Goal: Transaction & Acquisition: Purchase product/service

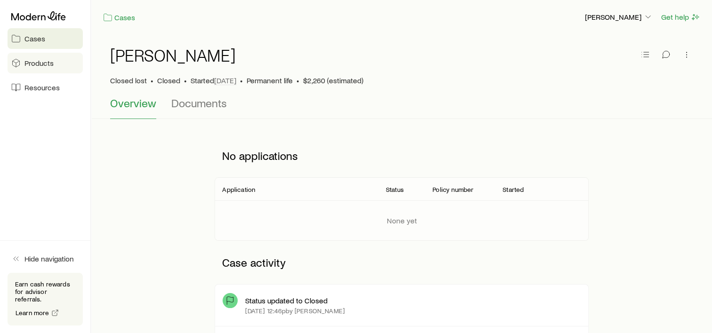
click at [31, 68] on link "Products" at bounding box center [45, 63] width 75 height 21
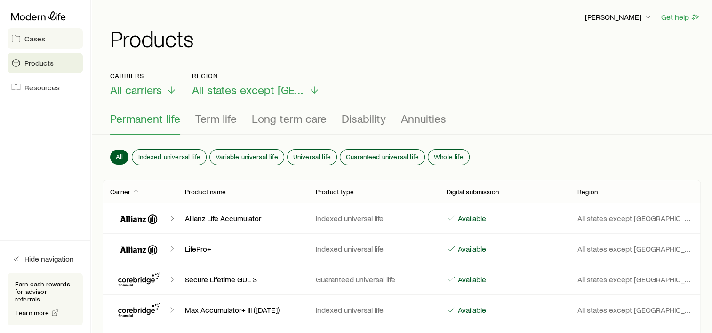
click at [40, 38] on span "Cases" at bounding box center [34, 38] width 21 height 9
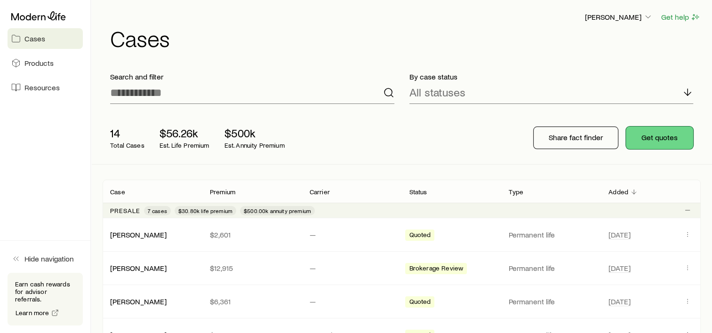
click at [656, 145] on button "Get quotes" at bounding box center [659, 138] width 67 height 23
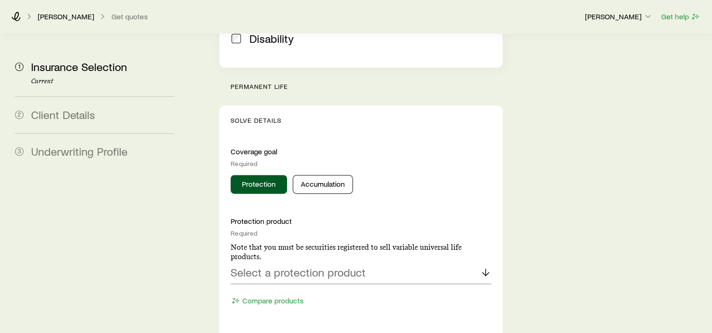
scroll to position [329, 0]
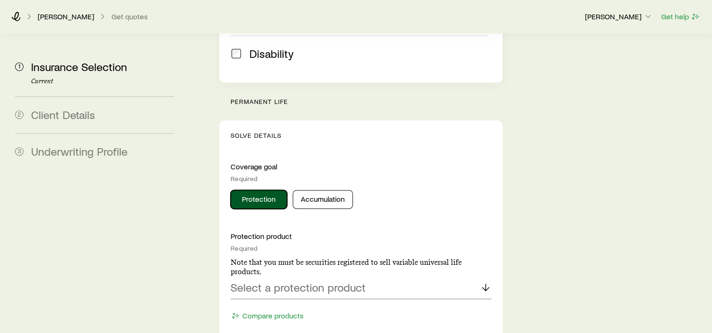
click at [252, 190] on button "Protection" at bounding box center [259, 199] width 56 height 19
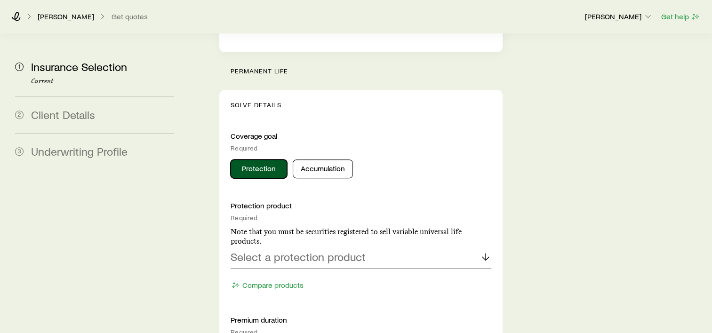
scroll to position [424, 0]
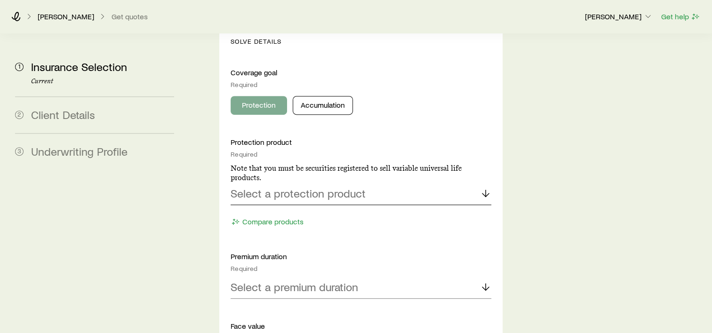
click at [252, 187] on p "Select a protection product" at bounding box center [298, 193] width 135 height 13
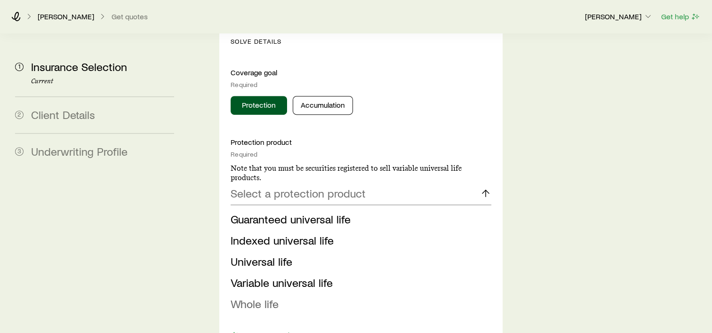
click at [258, 297] on span "Whole life" at bounding box center [255, 304] width 48 height 14
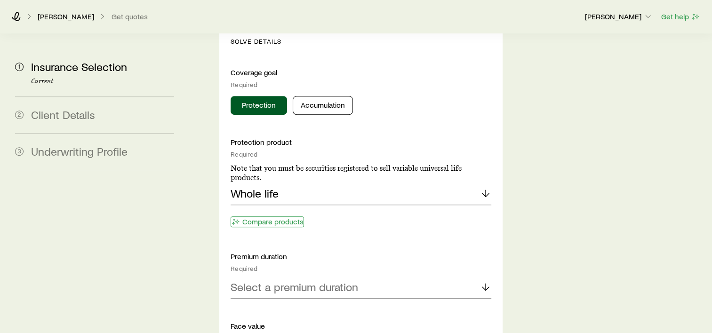
click at [280, 216] on button "Compare products" at bounding box center [267, 221] width 73 height 11
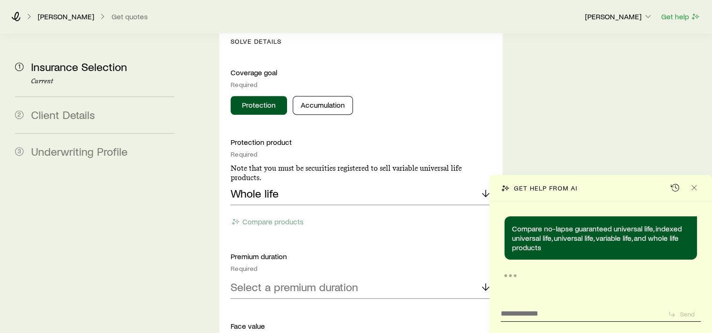
click at [592, 239] on p "Compare no-lapse guaranteed universal life, indexed universal life, universal l…" at bounding box center [600, 238] width 177 height 28
click at [695, 188] on icon "Close" at bounding box center [693, 187] width 9 height 9
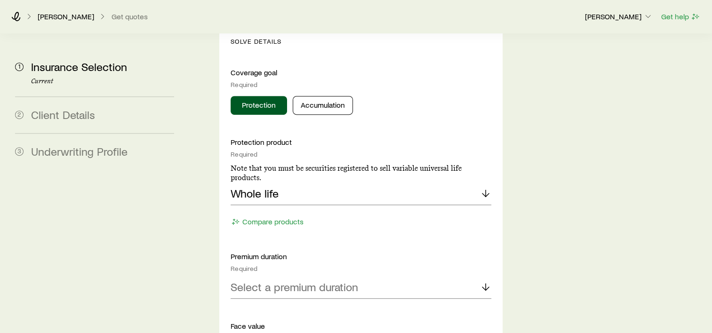
click at [377, 187] on div "Protection product Required Note that you must be securities registered to sell…" at bounding box center [361, 183] width 261 height 92
click at [267, 96] on button "Protection" at bounding box center [259, 105] width 56 height 19
click at [292, 183] on div "Whole life" at bounding box center [361, 194] width 261 height 23
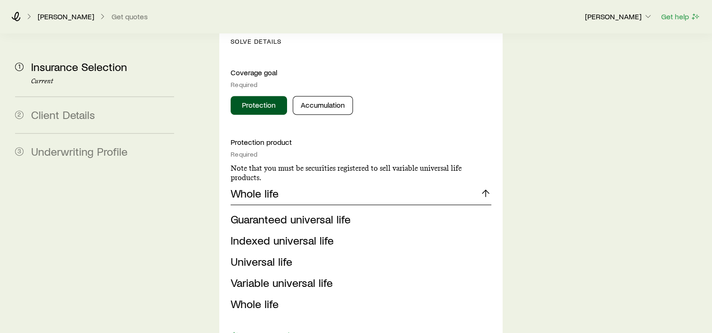
click at [261, 187] on p "Whole life" at bounding box center [255, 193] width 48 height 13
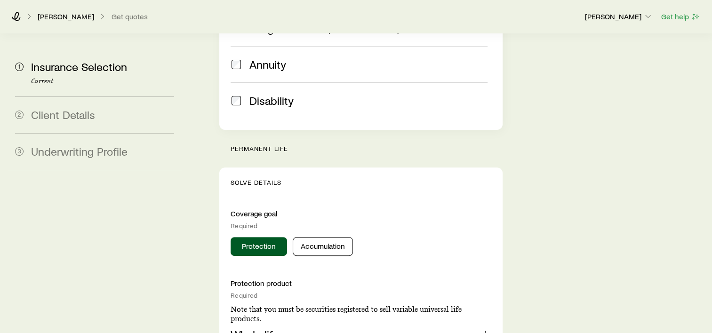
scroll to position [518, 0]
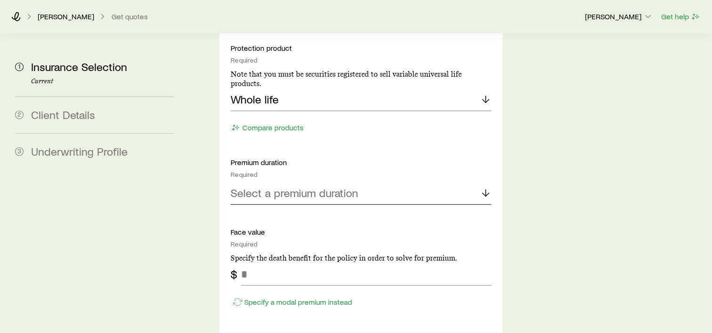
click at [300, 186] on p "Select a premium duration" at bounding box center [295, 192] width 128 height 13
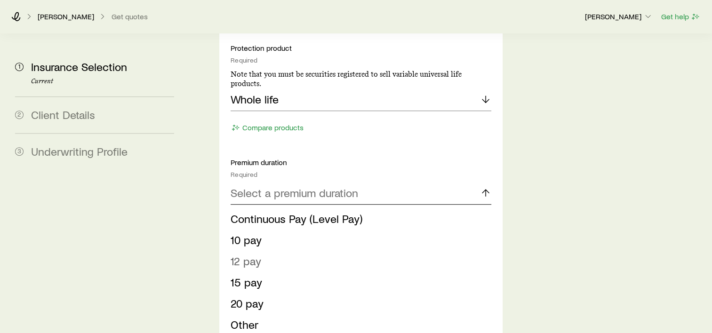
scroll to position [565, 0]
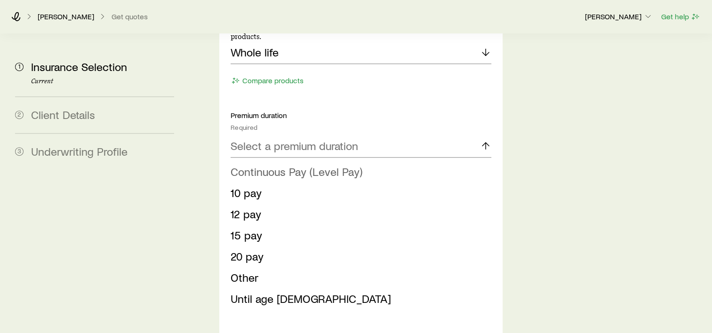
click at [270, 165] on span "Continuous Pay (Level Pay)" at bounding box center [297, 172] width 132 height 14
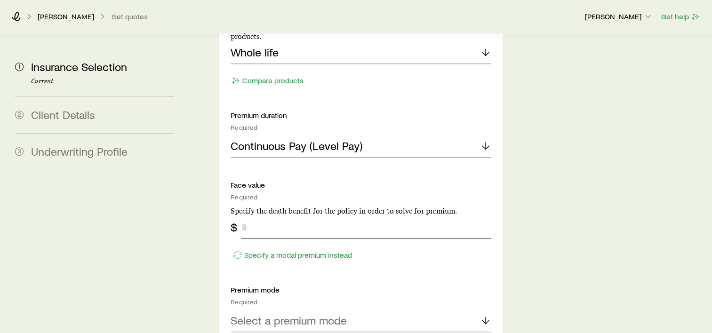
click at [275, 216] on input "tel" at bounding box center [366, 227] width 250 height 23
type input "*******"
click at [519, 222] on div "Insurance Selection Start by specifying details about any product types you are…" at bounding box center [449, 210] width 512 height 1482
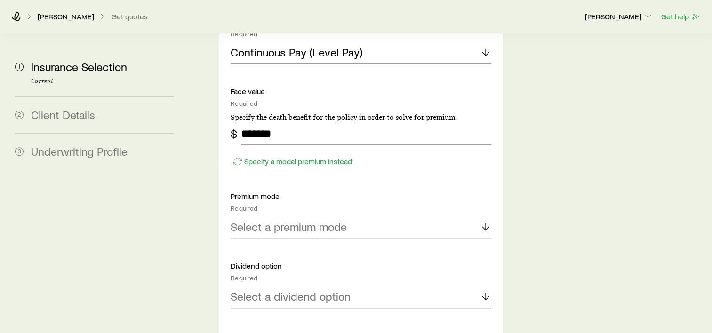
scroll to position [659, 0]
click at [312, 220] on p "Select a premium mode" at bounding box center [289, 226] width 116 height 13
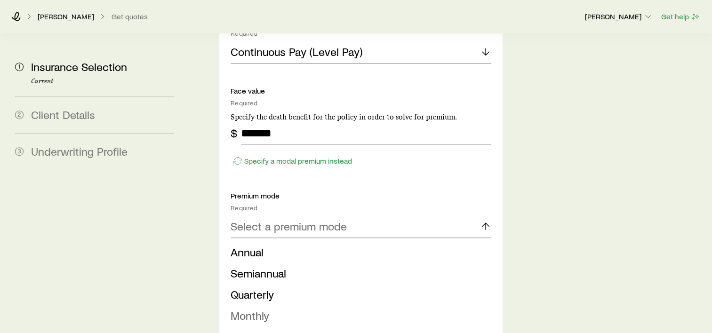
click at [247, 309] on span "Monthly" at bounding box center [250, 316] width 39 height 14
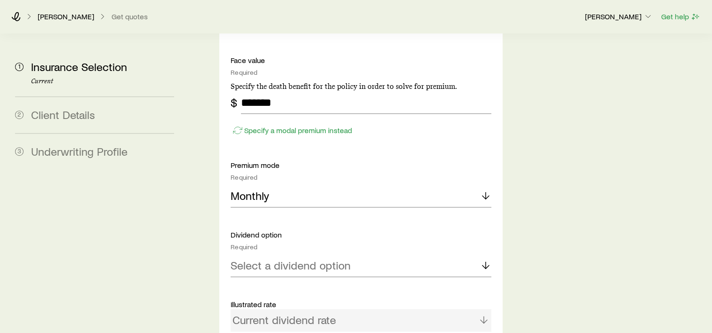
scroll to position [706, 0]
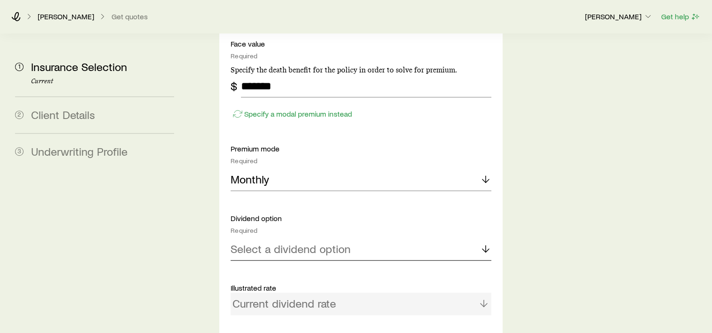
click at [264, 242] on p "Select a dividend option" at bounding box center [291, 248] width 120 height 13
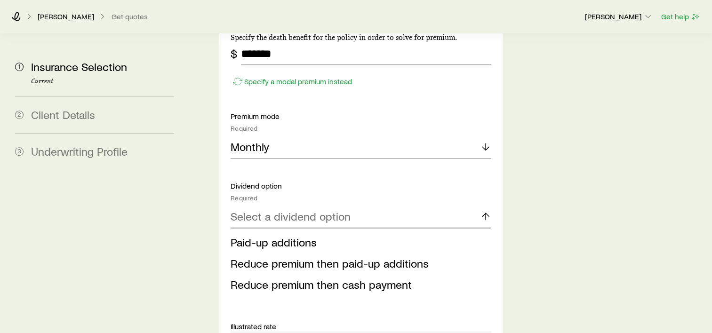
scroll to position [753, 0]
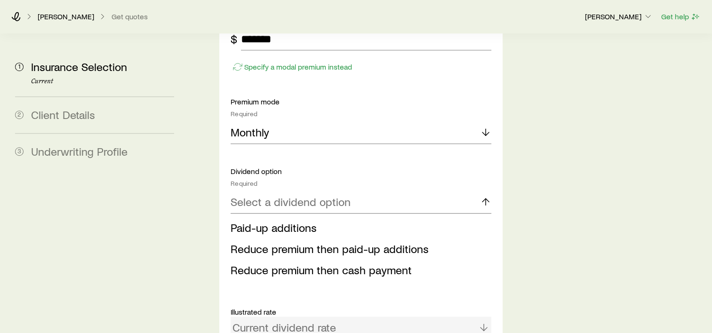
click at [264, 242] on span "Reduce premium then paid-up additions" at bounding box center [330, 249] width 198 height 14
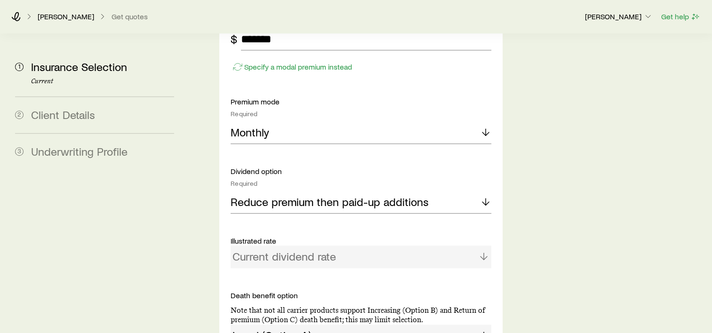
click at [264, 246] on div "Current dividend rate" at bounding box center [361, 257] width 261 height 23
click at [448, 246] on div "Current dividend rate" at bounding box center [361, 257] width 261 height 23
click at [328, 246] on div "Current dividend rate" at bounding box center [361, 257] width 261 height 23
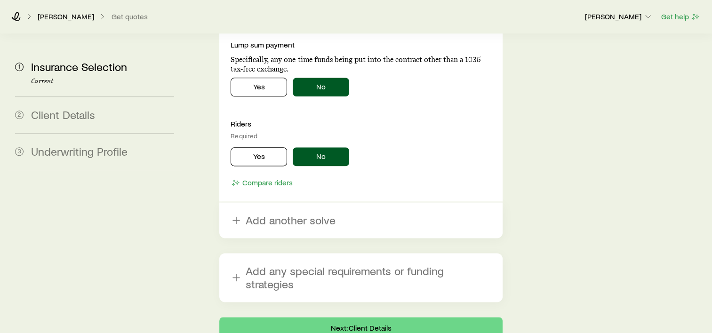
scroll to position [1219, 0]
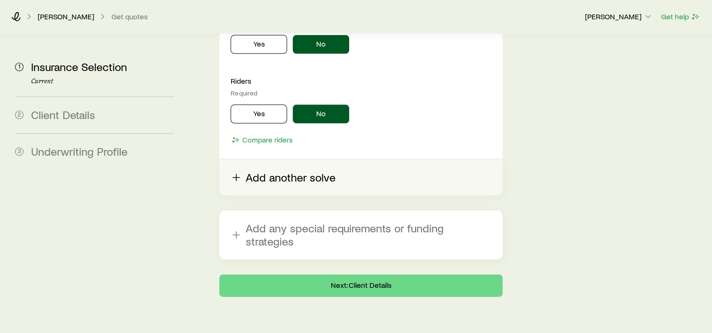
click at [240, 172] on icon "button" at bounding box center [236, 177] width 11 height 11
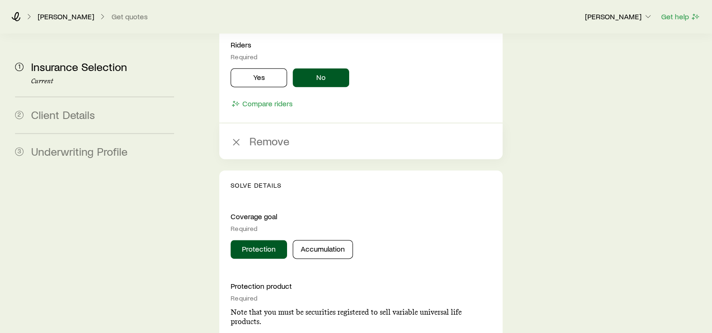
scroll to position [1314, 0]
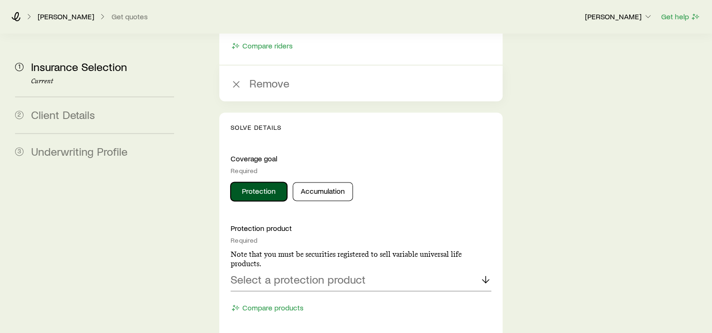
click at [257, 182] on button "Protection" at bounding box center [259, 191] width 56 height 19
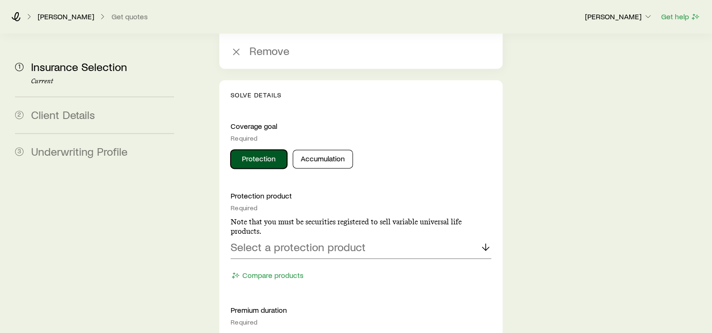
scroll to position [1361, 0]
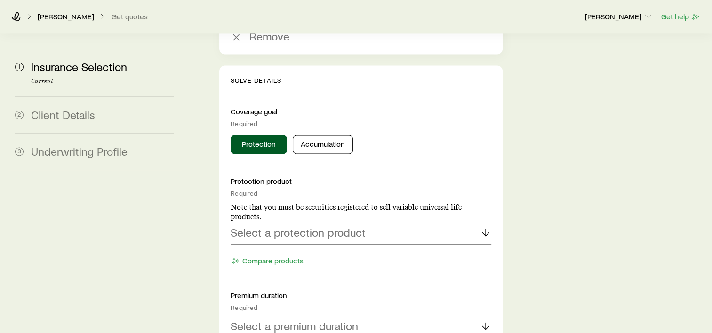
click at [275, 222] on div "Select a protection product" at bounding box center [361, 233] width 261 height 23
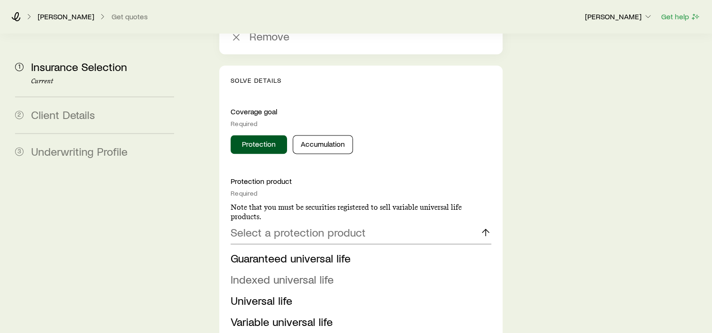
click at [274, 272] on span "Indexed universal life" at bounding box center [282, 279] width 103 height 14
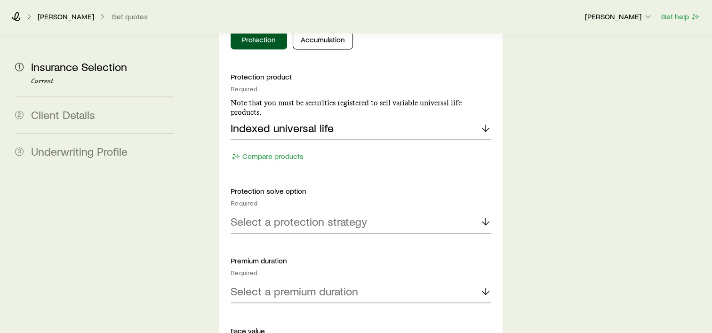
scroll to position [1502, 0]
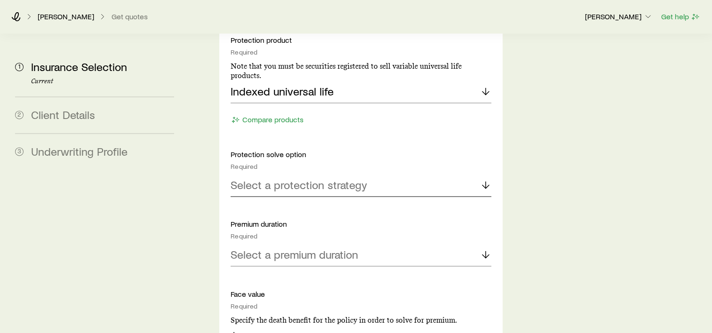
click at [297, 178] on p "Select a protection strategy" at bounding box center [299, 184] width 136 height 13
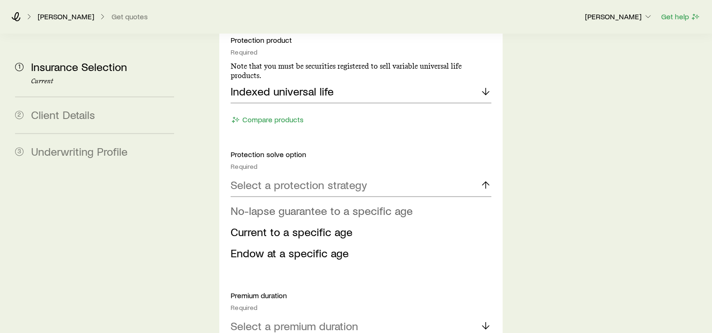
click at [293, 204] on span "No-lapse guarantee to a specific age" at bounding box center [322, 211] width 182 height 14
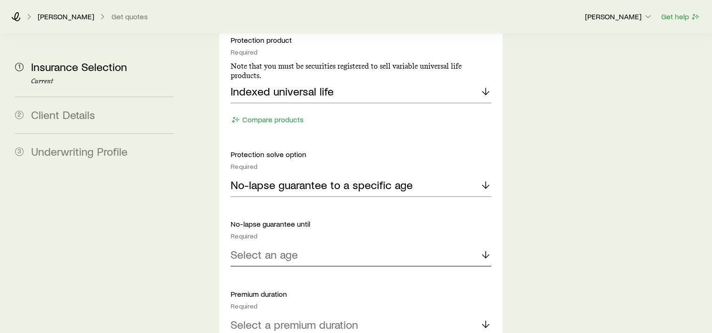
click at [281, 248] on p "Select an age" at bounding box center [264, 254] width 67 height 13
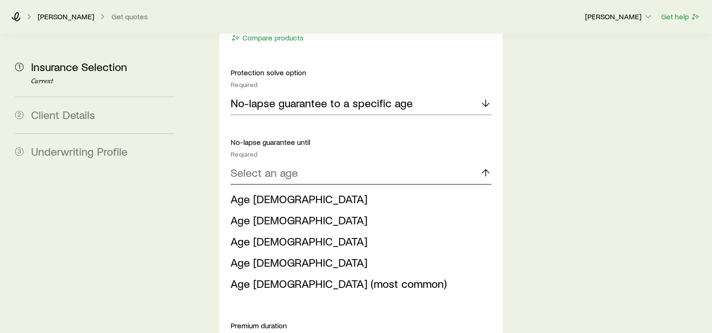
scroll to position [1596, 0]
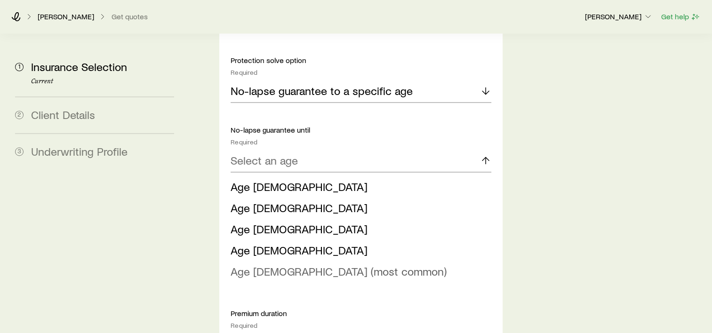
click at [270, 264] on span "Age [DEMOGRAPHIC_DATA] (most common)" at bounding box center [339, 271] width 216 height 14
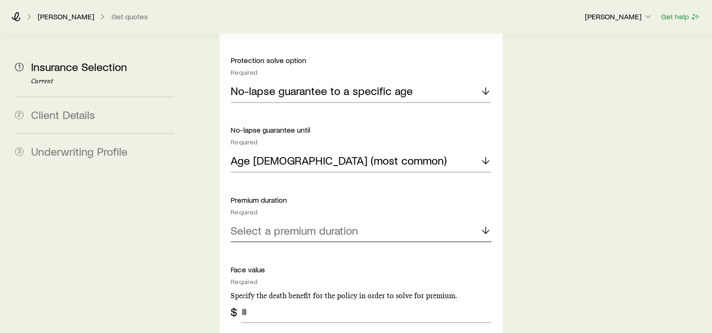
click at [278, 224] on p "Select a premium duration" at bounding box center [295, 230] width 128 height 13
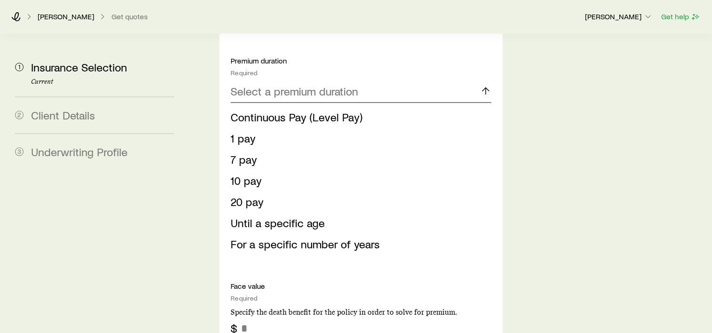
scroll to position [1737, 0]
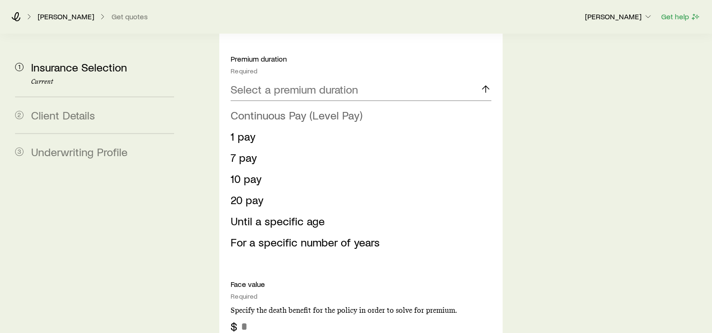
click at [272, 108] on span "Continuous Pay (Level Pay)" at bounding box center [297, 115] width 132 height 14
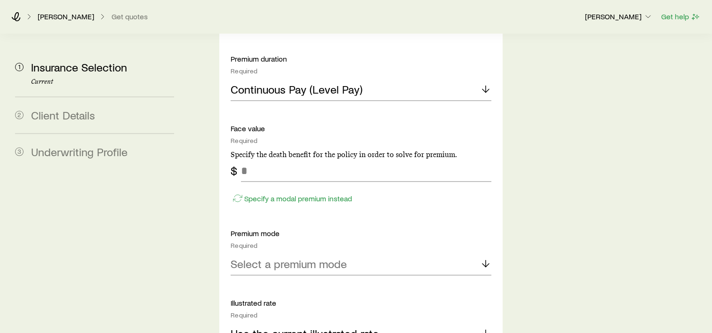
click at [262, 159] on input "tel" at bounding box center [366, 170] width 250 height 23
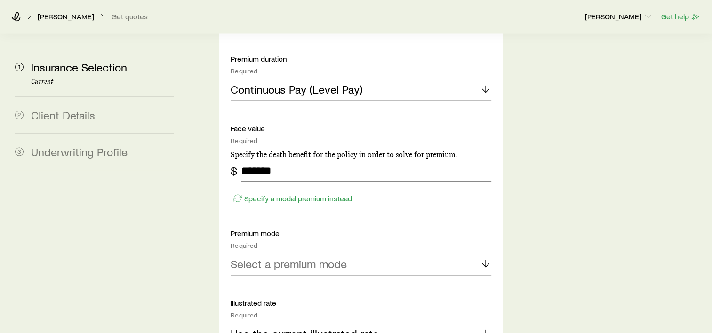
type input "*******"
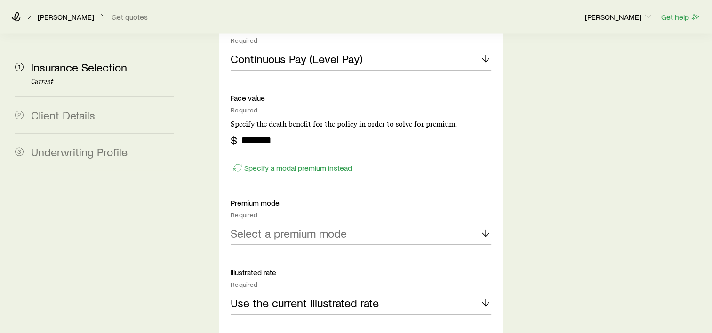
scroll to position [1784, 0]
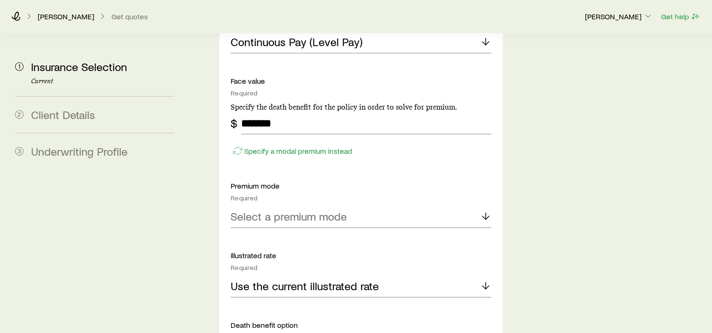
click at [317, 210] on p "Select a premium mode" at bounding box center [289, 216] width 116 height 13
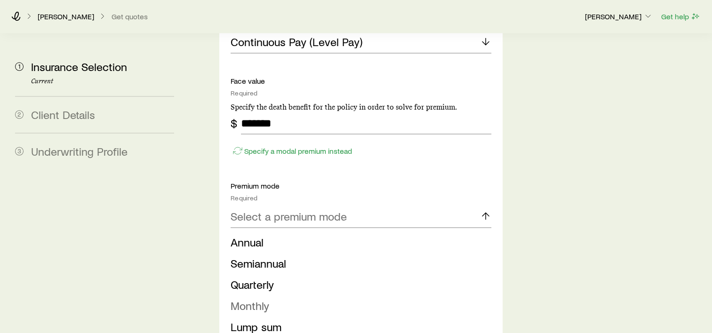
click at [264, 299] on span "Monthly" at bounding box center [250, 306] width 39 height 14
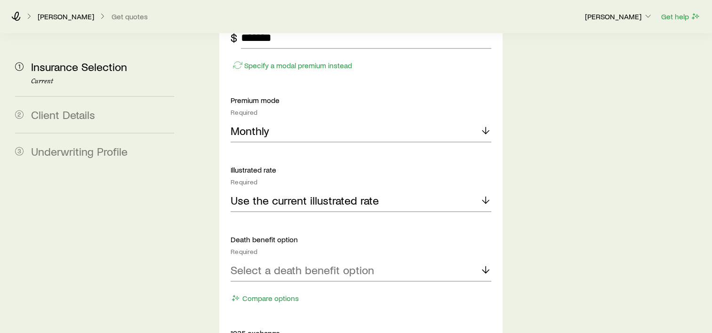
scroll to position [1878, 0]
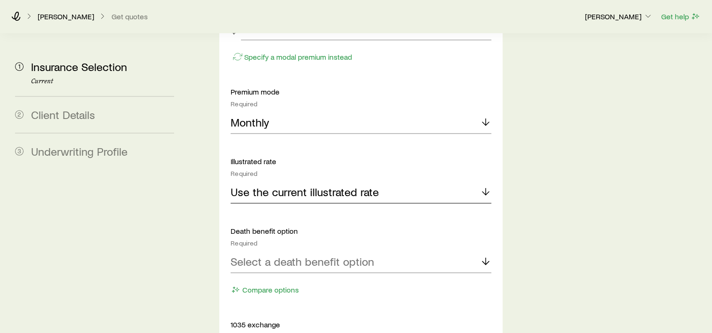
click at [321, 185] on p "Use the current illustrated rate" at bounding box center [305, 191] width 148 height 13
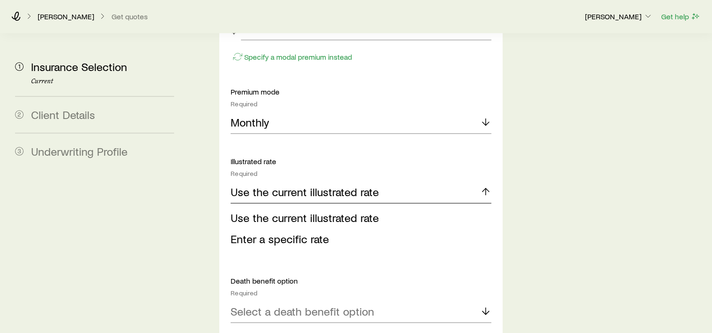
click at [296, 185] on p "Use the current illustrated rate" at bounding box center [305, 191] width 148 height 13
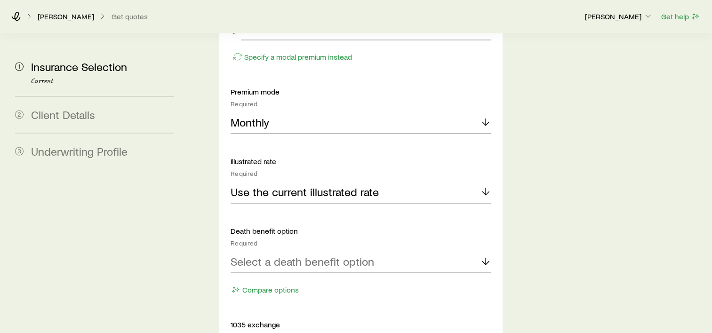
click at [283, 255] on p "Select a death benefit option" at bounding box center [303, 261] width 144 height 13
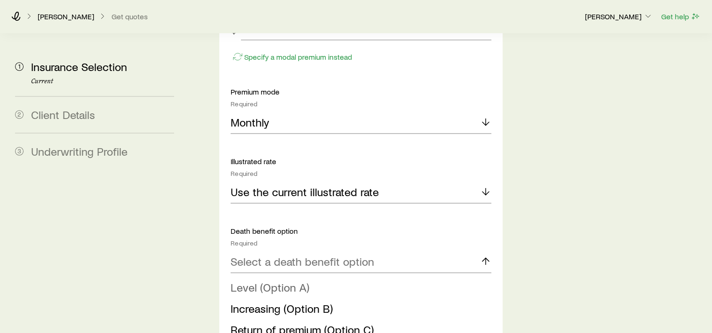
click at [271, 280] on span "Level (Option A)" at bounding box center [270, 287] width 79 height 14
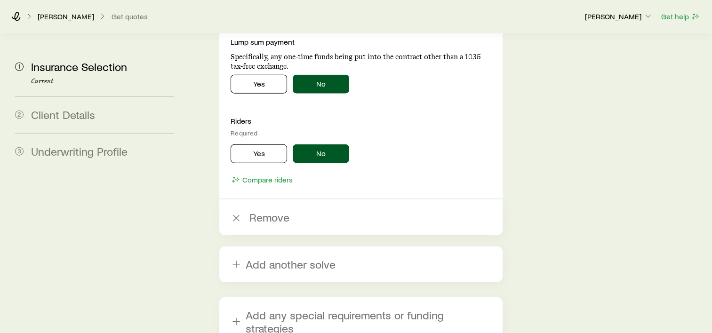
scroll to position [2340, 0]
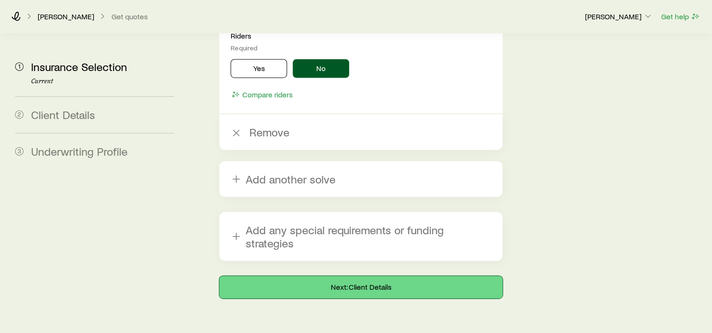
click at [393, 276] on button "Next: Client Details" at bounding box center [360, 287] width 283 height 23
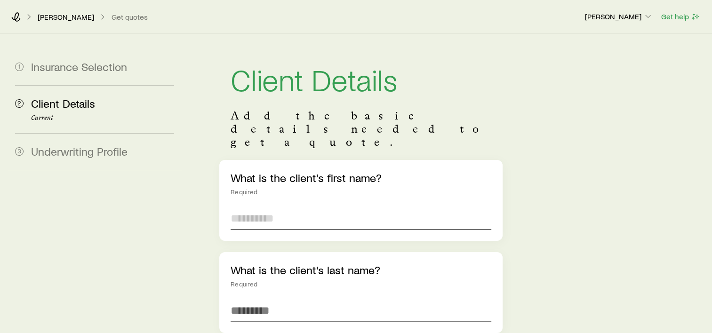
click at [324, 207] on input "text" at bounding box center [361, 218] width 261 height 23
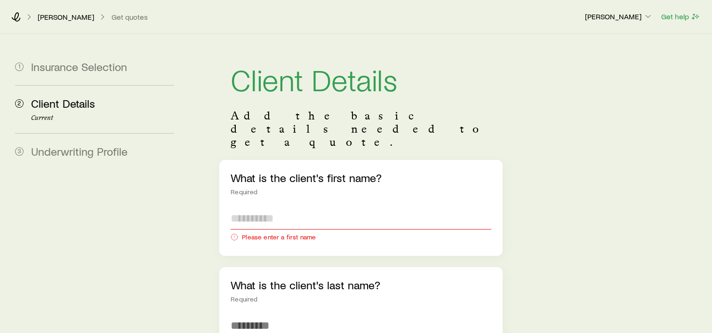
click at [304, 207] on input "text" at bounding box center [361, 218] width 261 height 23
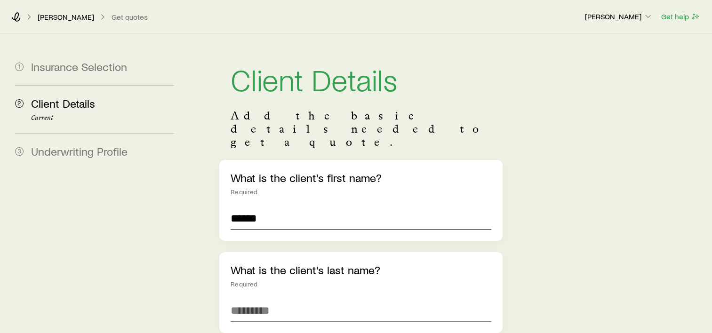
type input "******"
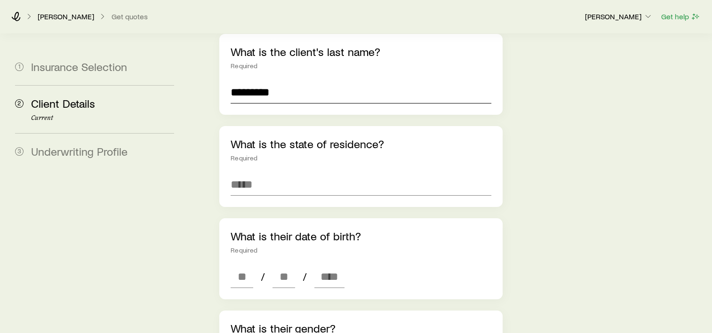
scroll to position [235, 0]
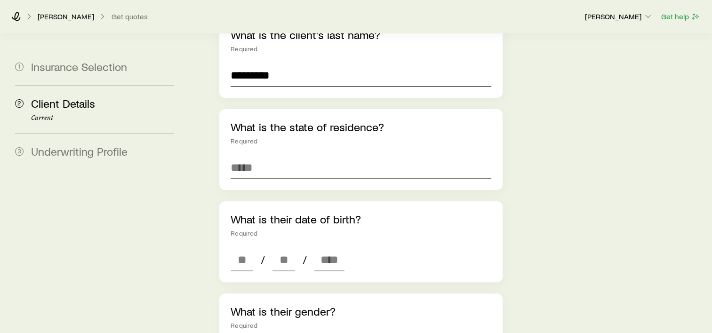
type input "*********"
click at [267, 125] on div "What is the state of residence? Required" at bounding box center [360, 149] width 283 height 81
click at [269, 156] on input at bounding box center [361, 167] width 261 height 23
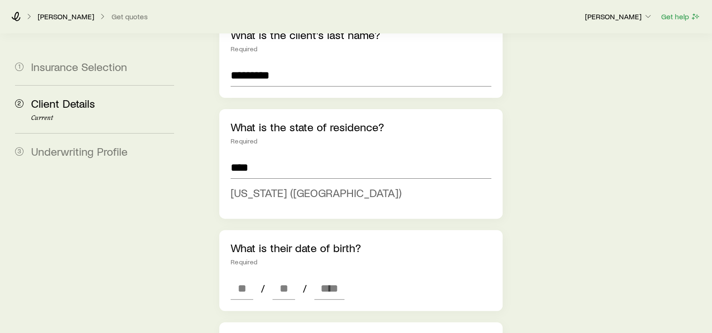
click at [247, 186] on span "[US_STATE] ([GEOGRAPHIC_DATA])" at bounding box center [316, 193] width 171 height 14
type input "*********"
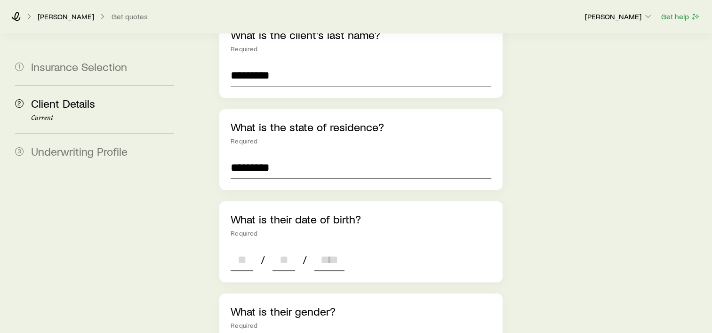
click at [244, 248] on input at bounding box center [242, 259] width 23 height 23
type input "**"
type input "****"
type input "*"
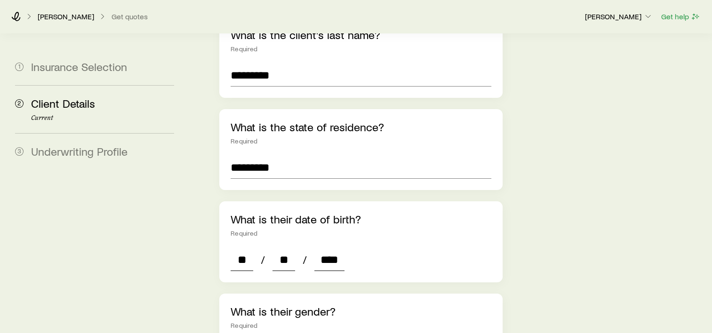
type input "*"
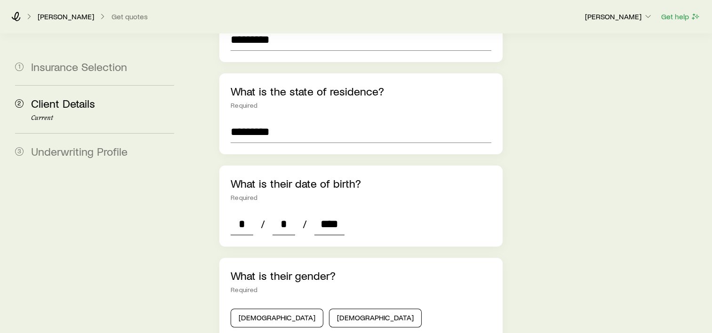
scroll to position [329, 0]
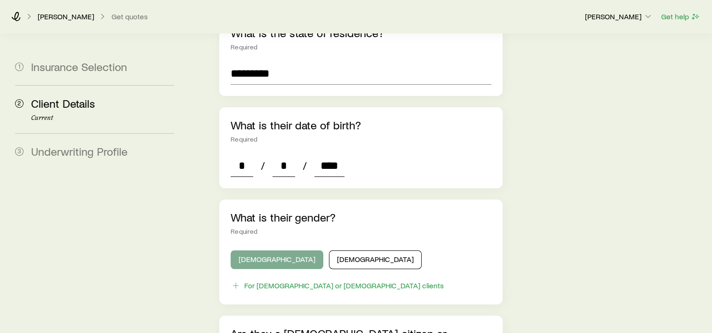
type input "****"
click at [269, 250] on button "[DEMOGRAPHIC_DATA]" at bounding box center [277, 259] width 93 height 19
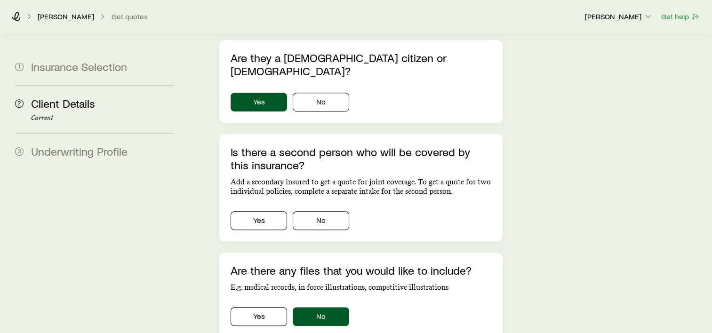
scroll to position [612, 0]
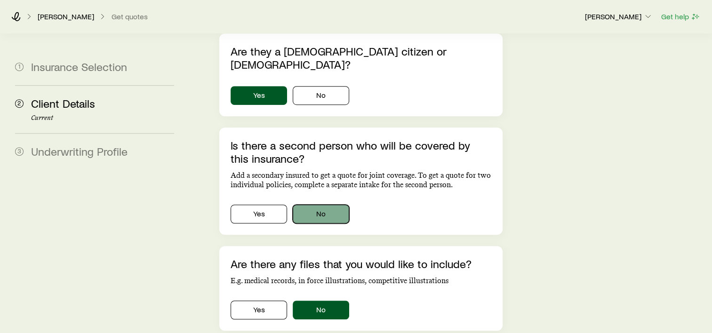
click at [320, 205] on button "No" at bounding box center [321, 214] width 56 height 19
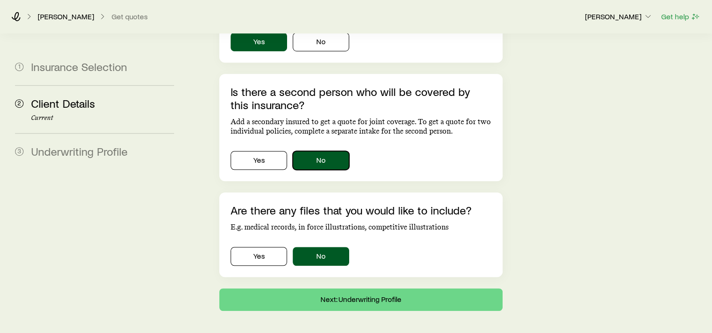
scroll to position [667, 0]
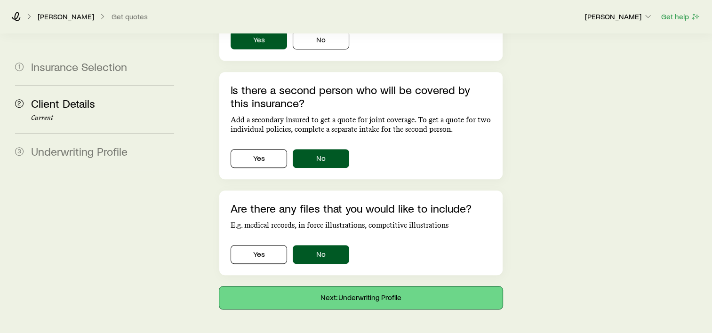
click at [363, 287] on button "Next: Underwriting Profile" at bounding box center [360, 298] width 283 height 23
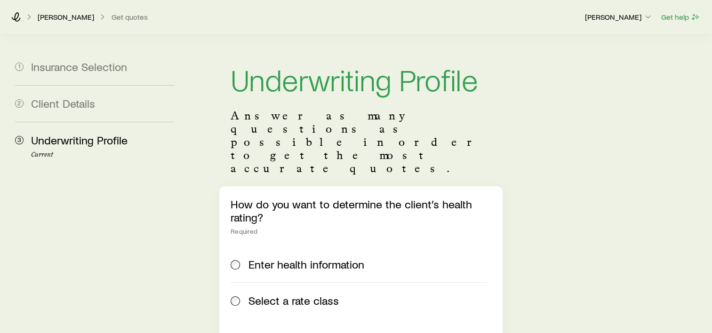
scroll to position [47, 0]
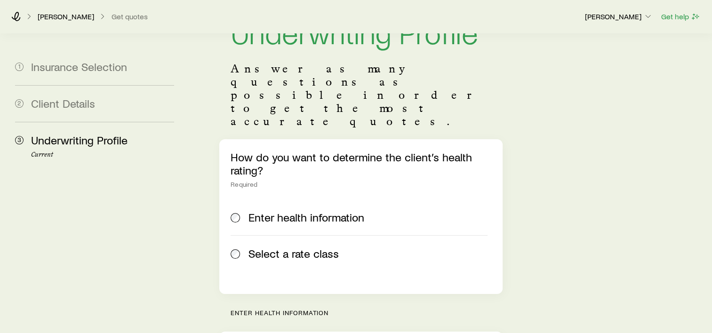
click at [255, 247] on span "Select a rate class" at bounding box center [293, 253] width 90 height 13
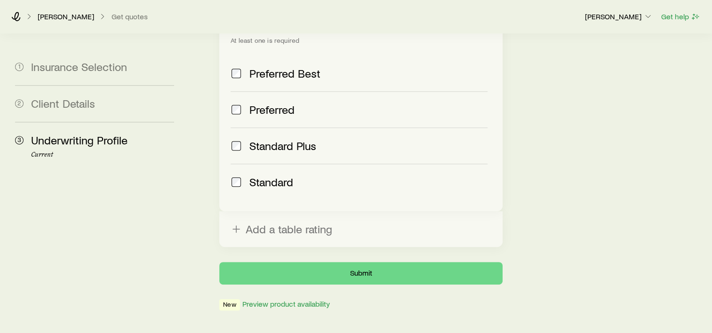
scroll to position [456, 0]
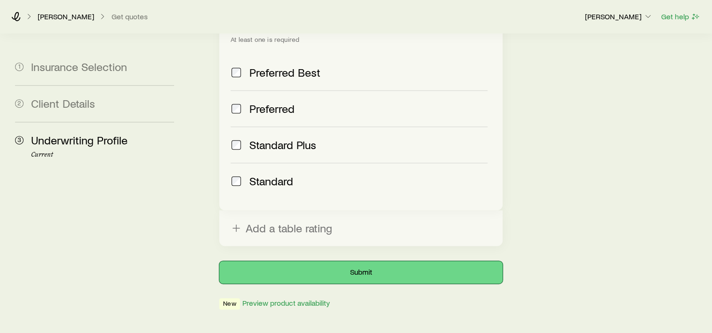
click at [369, 261] on button "Submit" at bounding box center [360, 272] width 283 height 23
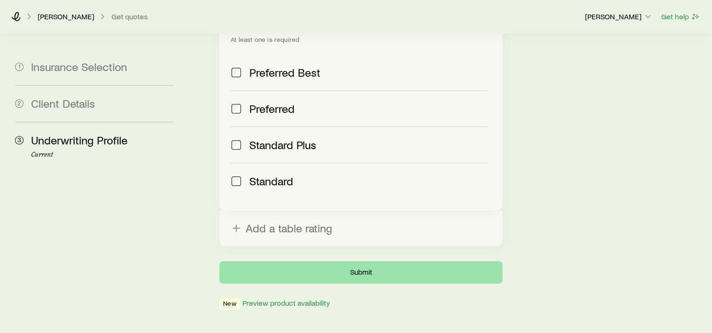
scroll to position [0, 0]
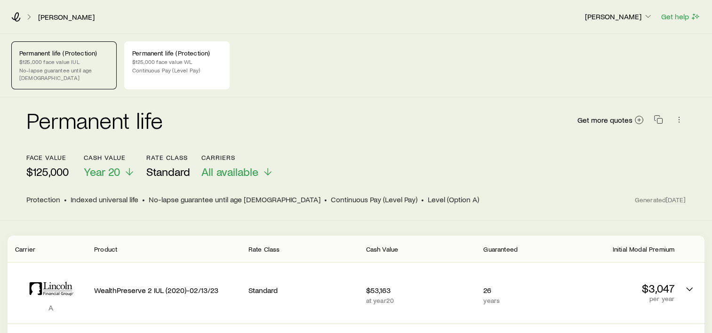
click at [40, 56] on p "Permanent life (Protection)" at bounding box center [63, 53] width 89 height 8
click at [177, 55] on p "Permanent life (Protection)" at bounding box center [176, 53] width 89 height 8
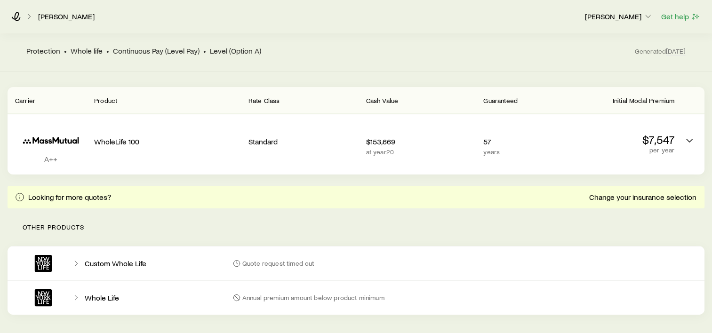
scroll to position [186, 0]
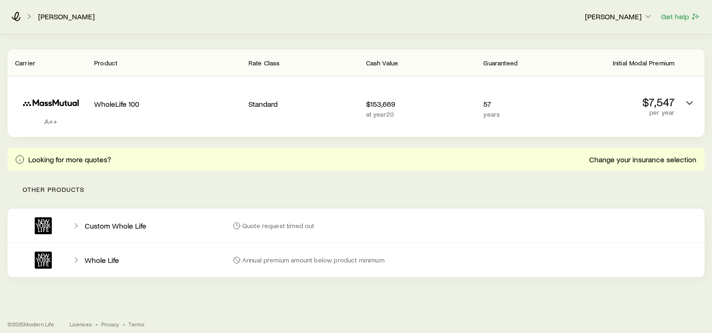
click at [270, 222] on p "Quote request timed out" at bounding box center [278, 226] width 72 height 8
click at [275, 260] on div "Annual premium amount below product minimum" at bounding box center [465, 260] width 464 height 23
click at [83, 155] on p "Looking for more quotes?" at bounding box center [69, 159] width 83 height 9
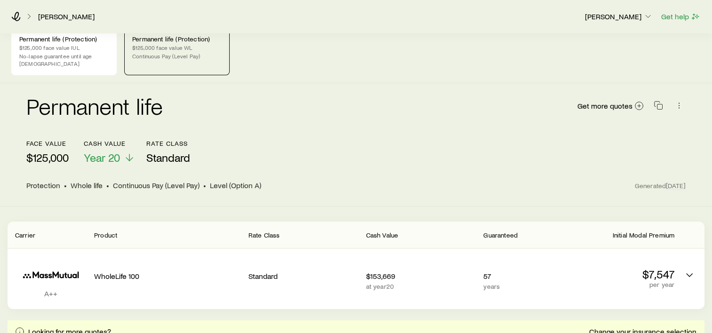
scroll to position [0, 0]
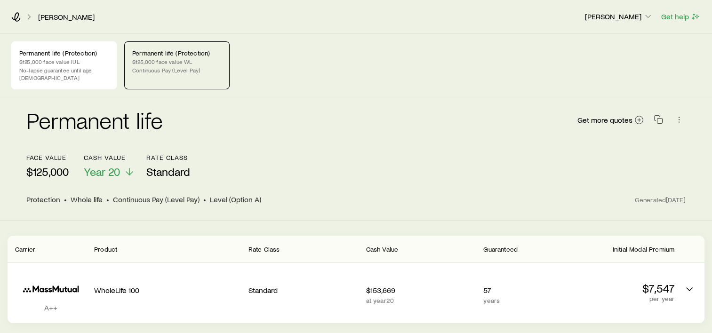
click at [205, 185] on header "face value $125,000 Cash Value Year 20 Rate Class Standard Protection • Whole l…" at bounding box center [355, 179] width 659 height 51
click at [90, 166] on span "Year 20" at bounding box center [102, 171] width 36 height 13
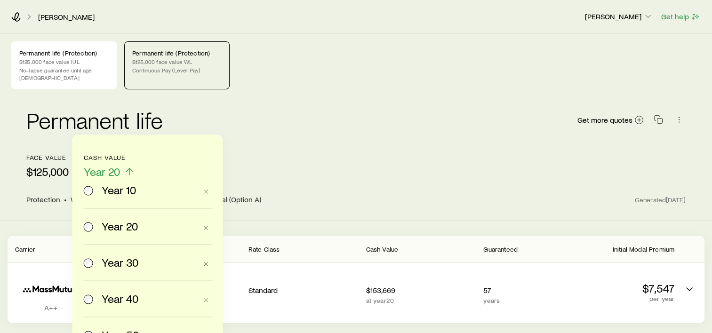
click at [90, 166] on span "Year 20" at bounding box center [102, 171] width 36 height 13
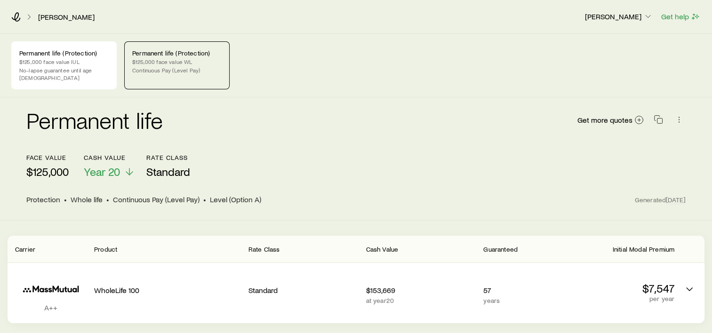
click at [72, 166] on div "face value $125,000 Cash Value Year 20 Rate Class Standard" at bounding box center [355, 166] width 659 height 25
click at [68, 64] on p "$125,000 face value IUL" at bounding box center [63, 62] width 89 height 8
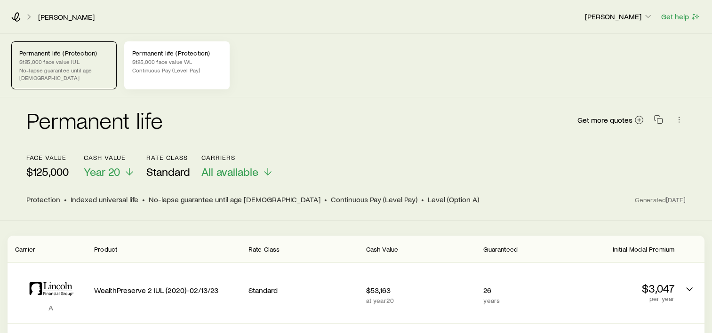
click at [193, 63] on p "$125,000 face value WL" at bounding box center [176, 62] width 89 height 8
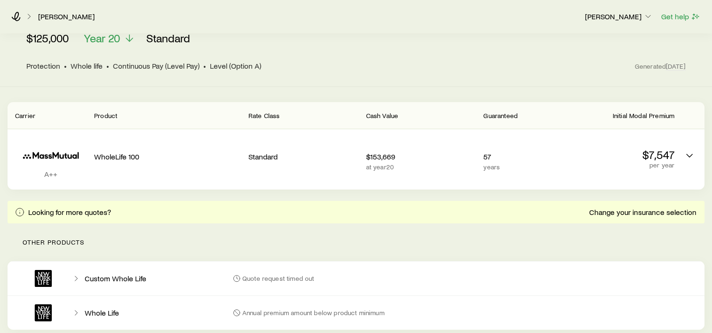
scroll to position [141, 0]
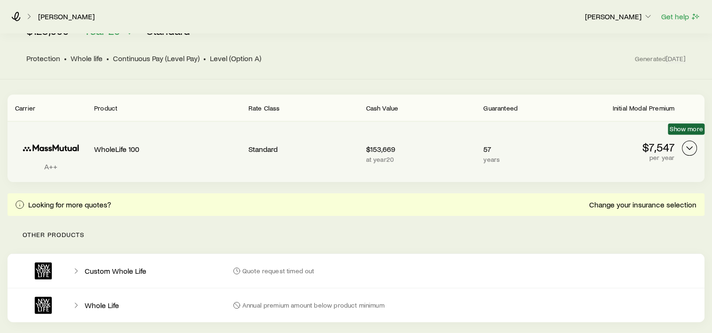
click at [689, 146] on button "Permanent quotes" at bounding box center [689, 148] width 15 height 15
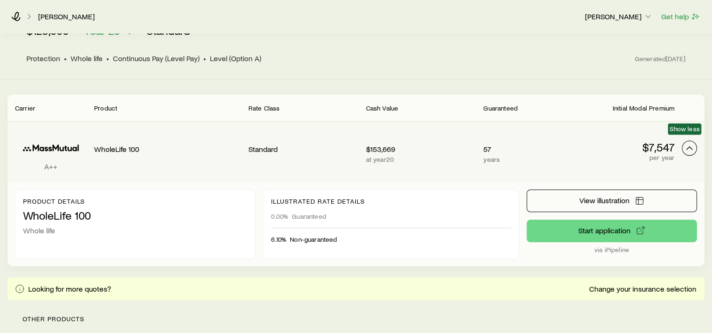
click at [689, 146] on button "Permanent quotes" at bounding box center [689, 148] width 15 height 15
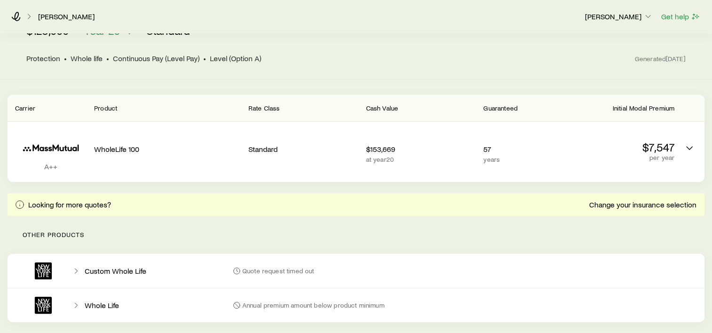
click at [248, 224] on p "Other products" at bounding box center [356, 235] width 697 height 38
click at [357, 66] on div "Permanent life Get more quotes face value $125,000 Cash Value Year 20 Rate Clas…" at bounding box center [356, 17] width 712 height 123
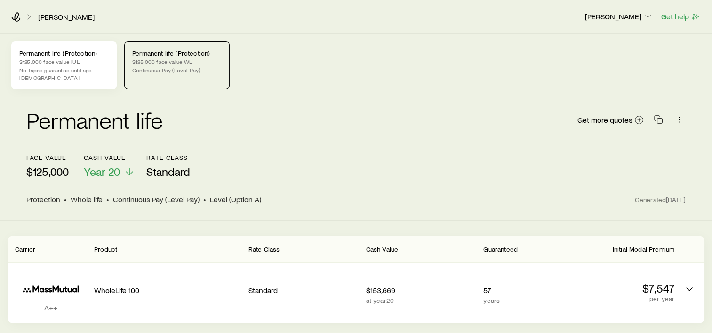
click at [73, 59] on p "$125,000 face value IUL" at bounding box center [63, 62] width 89 height 8
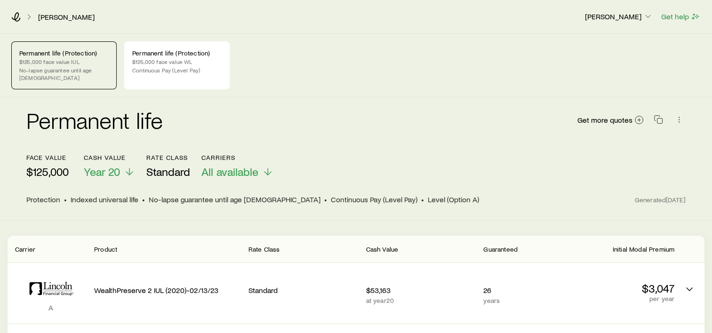
click at [62, 165] on p "$125,000" at bounding box center [47, 171] width 42 height 13
click at [641, 115] on icon at bounding box center [638, 119] width 9 height 9
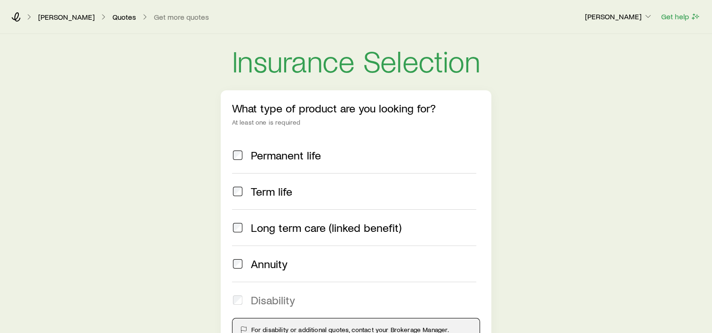
click at [243, 154] on div "Permanent life" at bounding box center [354, 155] width 245 height 13
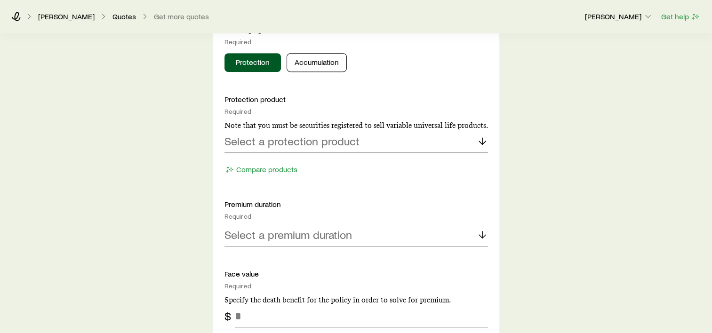
scroll to position [424, 0]
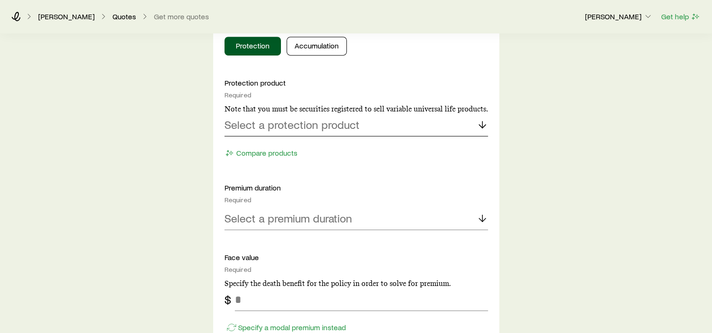
click at [338, 115] on div "Select a protection product" at bounding box center [356, 125] width 264 height 23
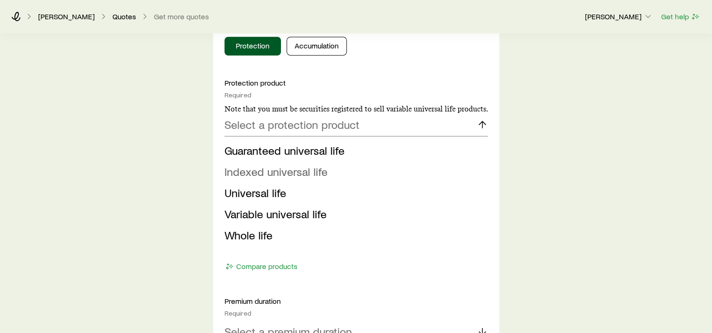
click at [265, 172] on span "Indexed universal life" at bounding box center [275, 172] width 103 height 14
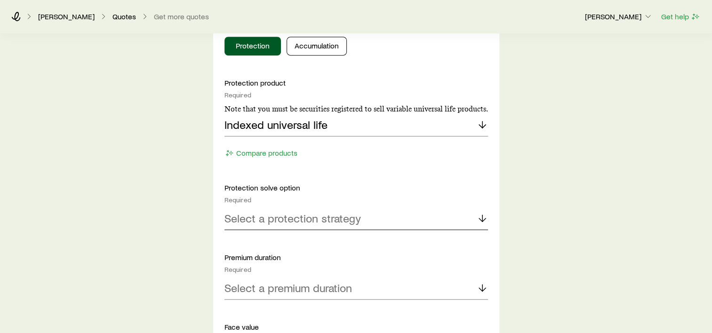
click at [345, 221] on p "Select a protection strategy" at bounding box center [292, 218] width 136 height 13
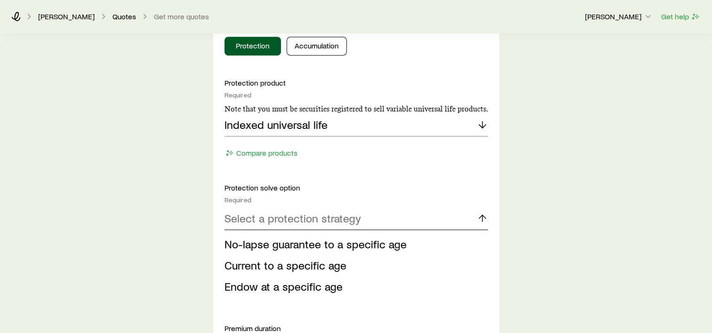
scroll to position [471, 0]
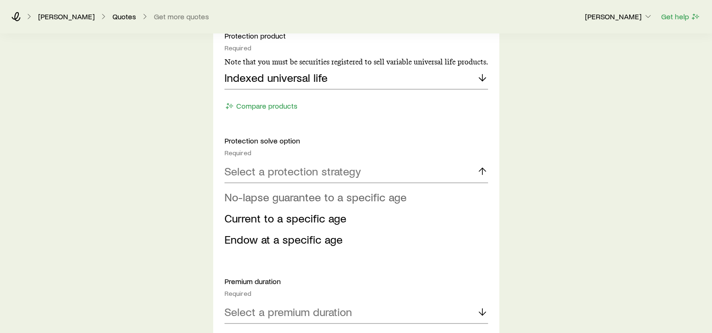
click at [309, 196] on span "No-lapse guarantee to a specific age" at bounding box center [315, 197] width 182 height 14
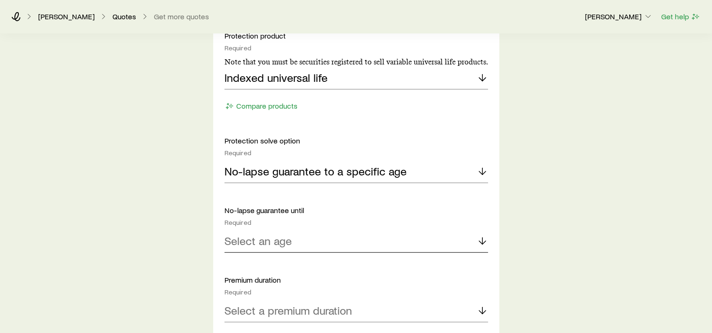
click at [277, 239] on p "Select an age" at bounding box center [257, 240] width 67 height 13
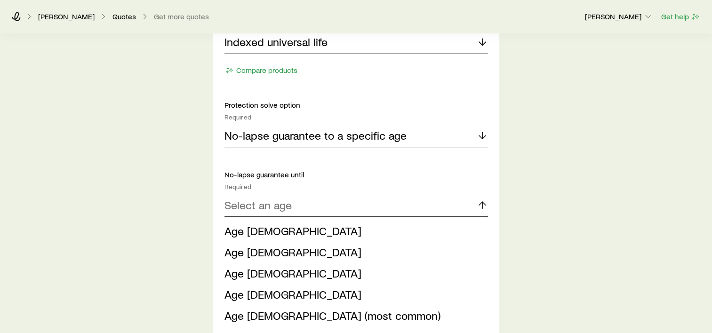
scroll to position [565, 0]
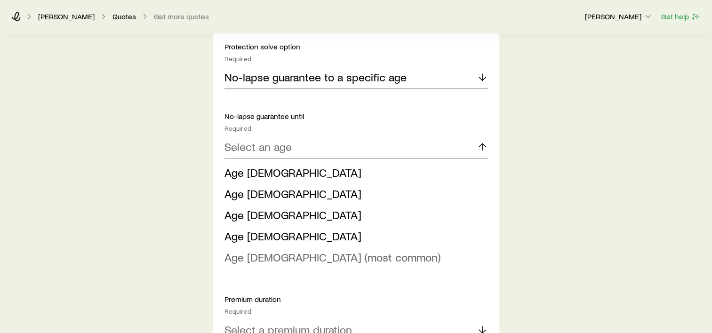
click at [265, 256] on span "Age [DEMOGRAPHIC_DATA] (most common)" at bounding box center [332, 257] width 216 height 14
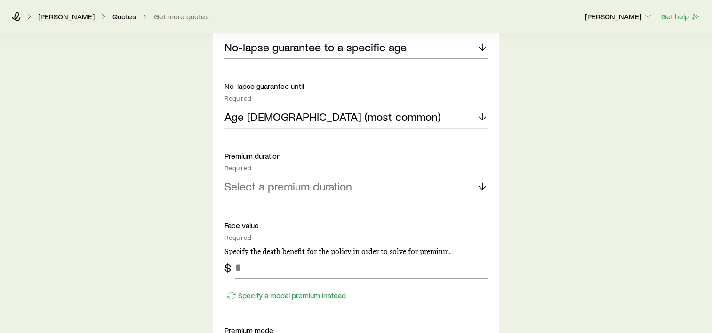
scroll to position [612, 0]
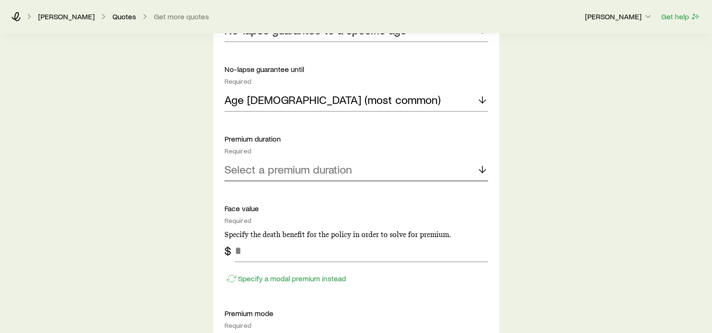
click at [304, 171] on p "Select a premium duration" at bounding box center [288, 169] width 128 height 13
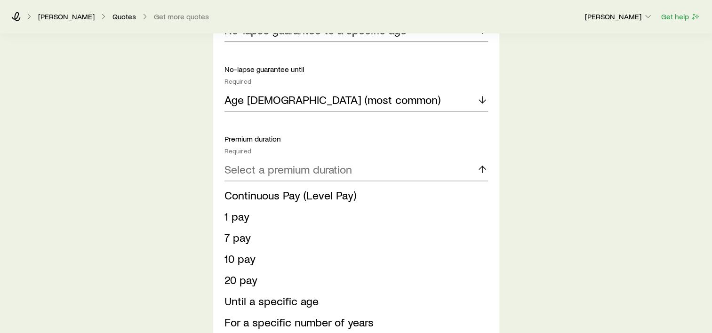
drag, startPoint x: 283, startPoint y: 191, endPoint x: 295, endPoint y: 206, distance: 18.8
click at [284, 192] on span "Continuous Pay (Level Pay)" at bounding box center [290, 195] width 132 height 14
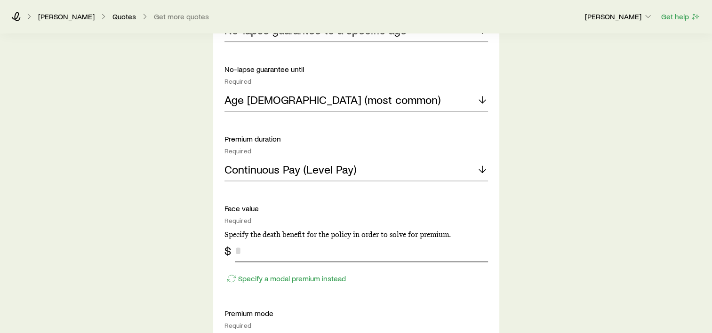
click at [271, 253] on input "tel" at bounding box center [361, 251] width 253 height 23
click at [582, 295] on div "Insurance Selection What type of product are you looking for? At least one is r…" at bounding box center [356, 178] width 712 height 1513
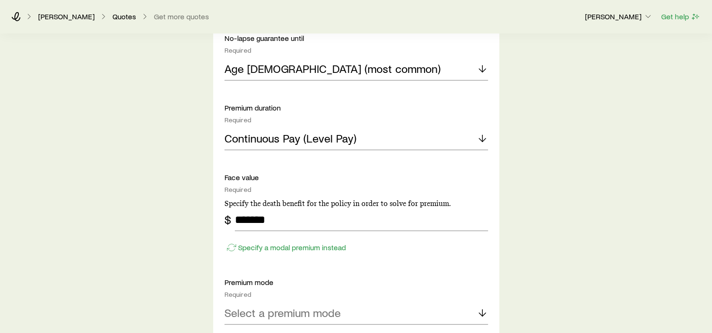
scroll to position [659, 0]
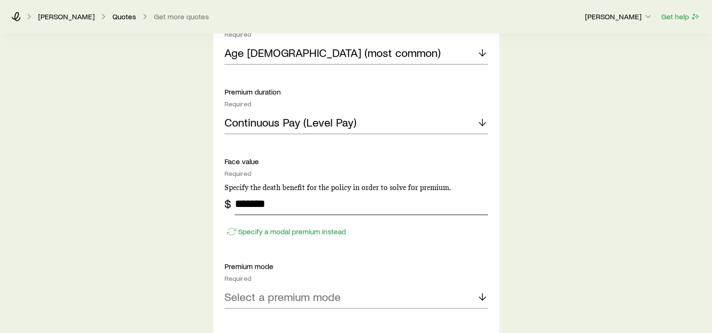
drag, startPoint x: 281, startPoint y: 204, endPoint x: 226, endPoint y: 205, distance: 55.1
click at [226, 205] on div "$ *******" at bounding box center [356, 203] width 264 height 23
click at [525, 248] on div "Insurance Selection What type of product are you looking for? At least one is r…" at bounding box center [356, 131] width 712 height 1513
click at [610, 272] on div "Insurance Selection What type of product are you looking for? At least one is r…" at bounding box center [356, 131] width 712 height 1513
click at [293, 204] on input "*******" at bounding box center [361, 203] width 253 height 23
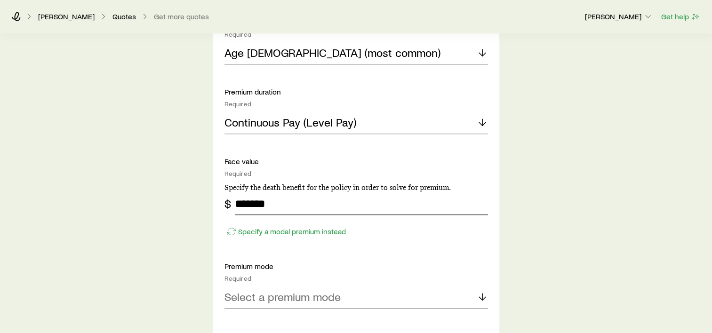
drag, startPoint x: 315, startPoint y: 206, endPoint x: 215, endPoint y: 194, distance: 101.0
click at [215, 194] on div "Solve Details Coverage goal Required Protection Accumulation Protection product…" at bounding box center [356, 241] width 286 height 1018
type input "******"
click at [550, 226] on div "Insurance Selection What type of product are you looking for? At least one is r…" at bounding box center [356, 131] width 712 height 1513
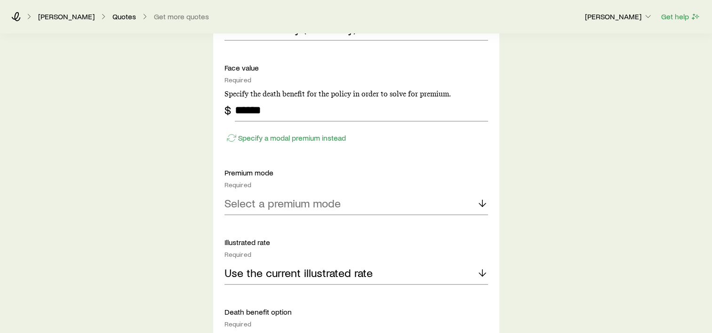
scroll to position [753, 0]
click at [381, 201] on div "Select a premium mode" at bounding box center [356, 203] width 264 height 23
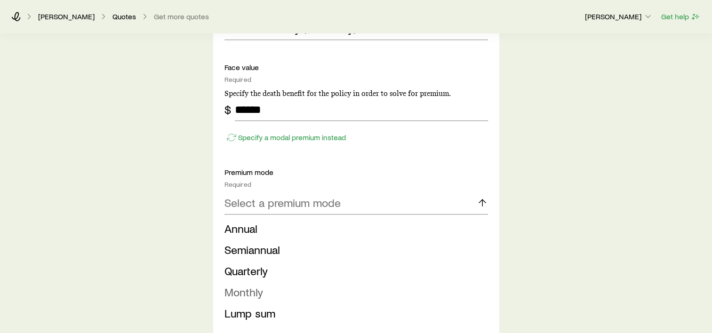
click at [242, 286] on span "Monthly" at bounding box center [243, 292] width 39 height 14
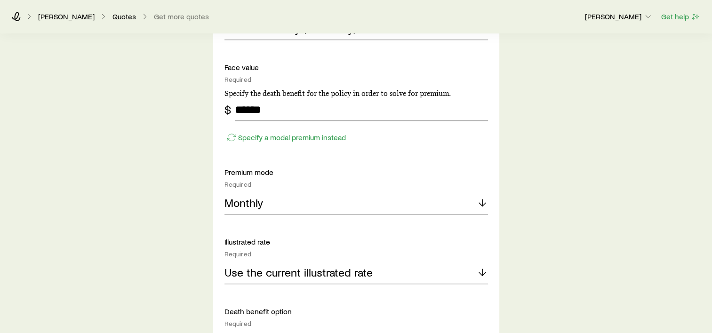
click at [583, 247] on div "Insurance Selection What type of product are you looking for? At least one is r…" at bounding box center [356, 37] width 712 height 1513
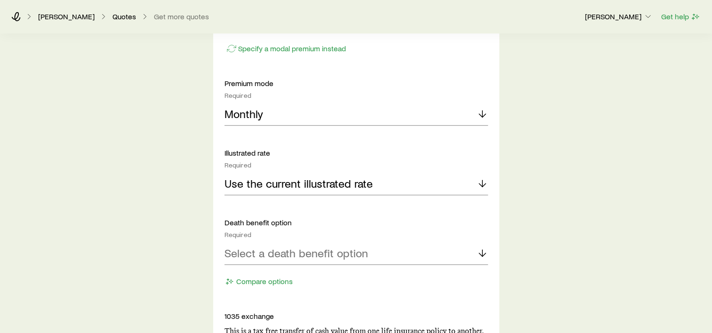
scroll to position [847, 0]
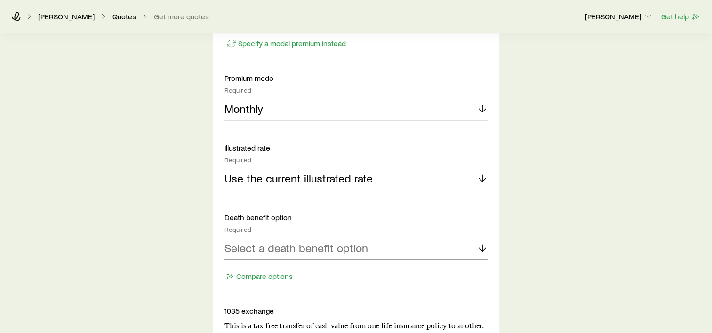
click at [359, 174] on p "Use the current illustrated rate" at bounding box center [298, 178] width 148 height 13
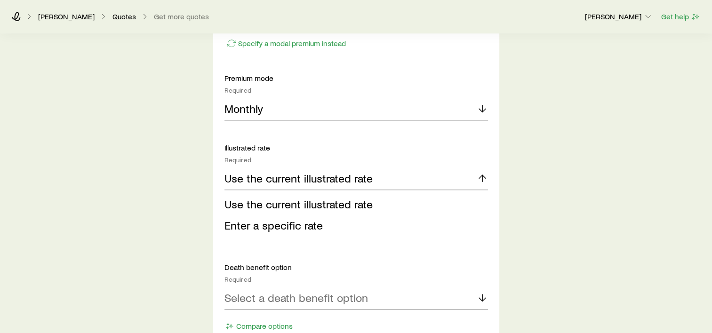
drag, startPoint x: 540, startPoint y: 206, endPoint x: 513, endPoint y: 200, distance: 27.5
click at [470, 179] on div "Use the current illustrated rate" at bounding box center [356, 179] width 264 height 23
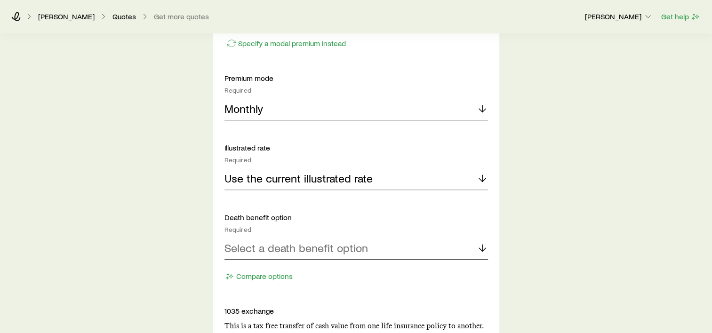
click at [271, 249] on p "Select a death benefit option" at bounding box center [296, 247] width 144 height 13
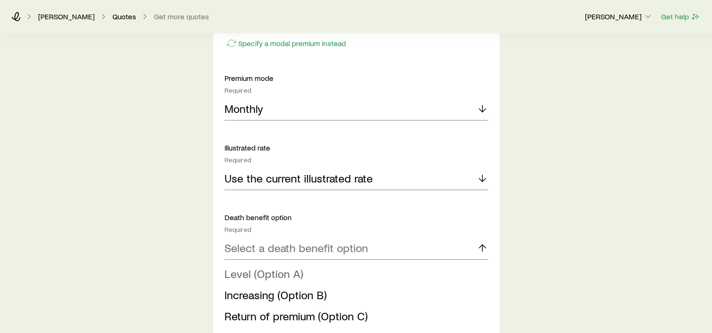
click at [279, 273] on span "Level (Option A)" at bounding box center [263, 274] width 79 height 14
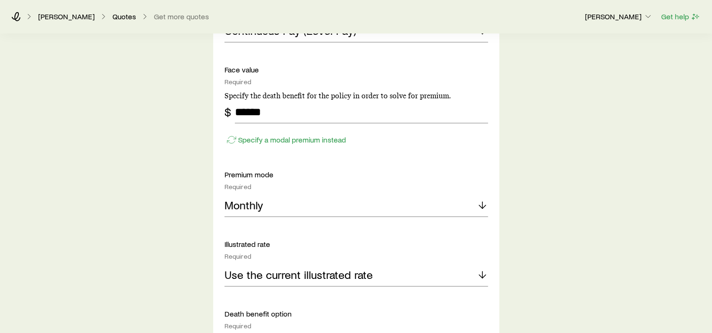
scroll to position [659, 0]
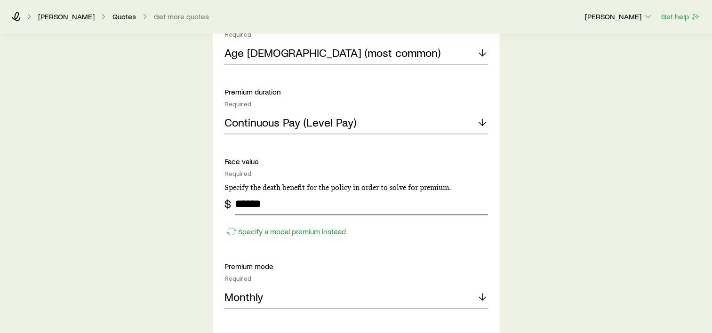
drag, startPoint x: 267, startPoint y: 200, endPoint x: 181, endPoint y: 200, distance: 86.6
click at [181, 200] on div "Insurance Selection What type of product are you looking for? At least one is r…" at bounding box center [356, 131] width 712 height 1513
click at [601, 212] on div "Insurance Selection What type of product are you looking for? At least one is r…" at bounding box center [356, 131] width 712 height 1513
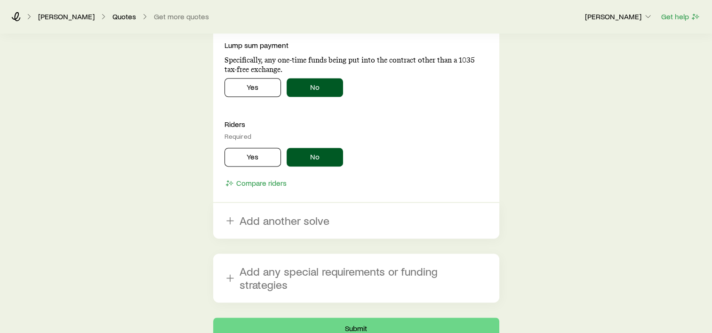
scroll to position [1263, 0]
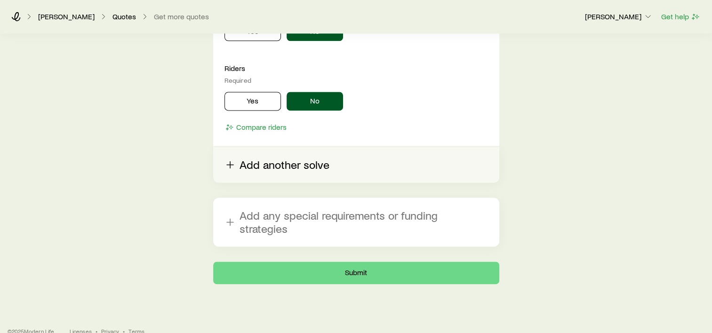
click at [264, 160] on button "Add another solve" at bounding box center [356, 165] width 286 height 36
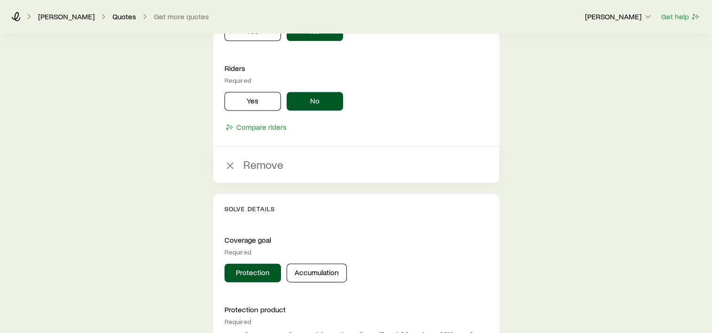
click at [264, 160] on button "Remove" at bounding box center [356, 165] width 286 height 36
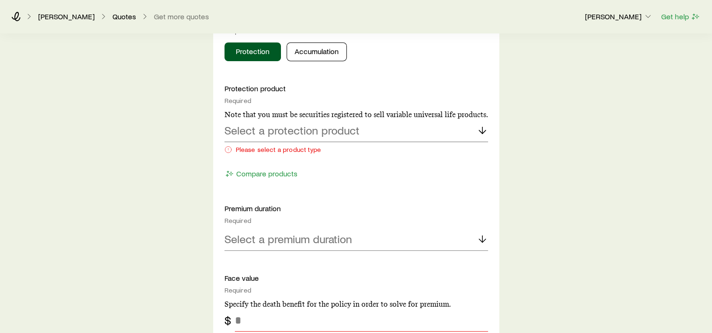
scroll to position [424, 0]
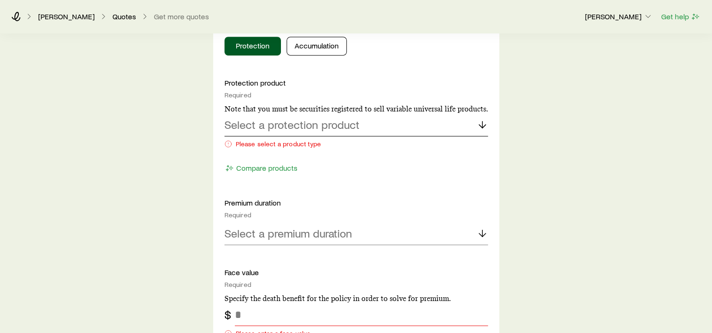
click at [297, 124] on p "Select a protection product" at bounding box center [291, 124] width 135 height 13
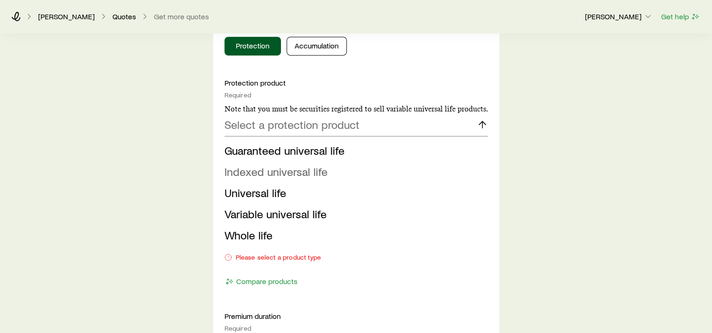
click at [274, 172] on span "Indexed universal life" at bounding box center [275, 172] width 103 height 14
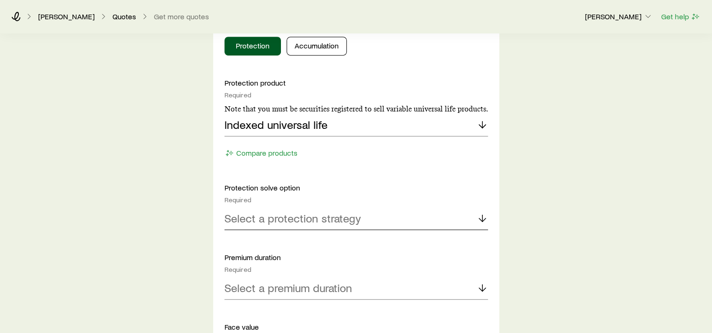
click at [264, 219] on p "Select a protection strategy" at bounding box center [292, 218] width 136 height 13
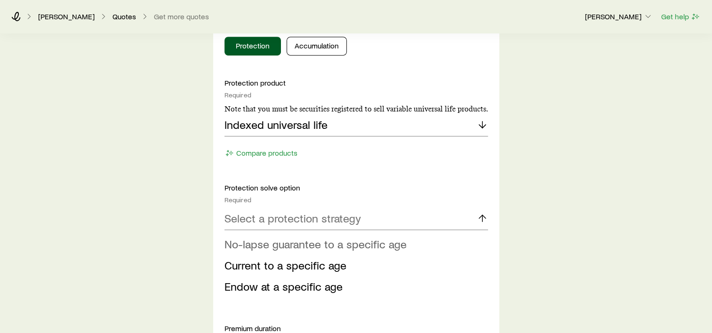
click at [271, 245] on span "No-lapse guarantee to a specific age" at bounding box center [315, 244] width 182 height 14
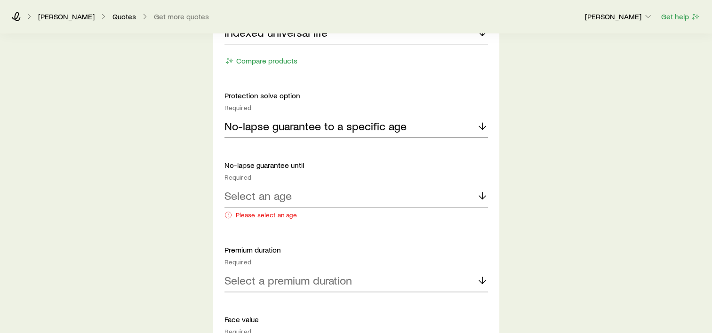
scroll to position [518, 0]
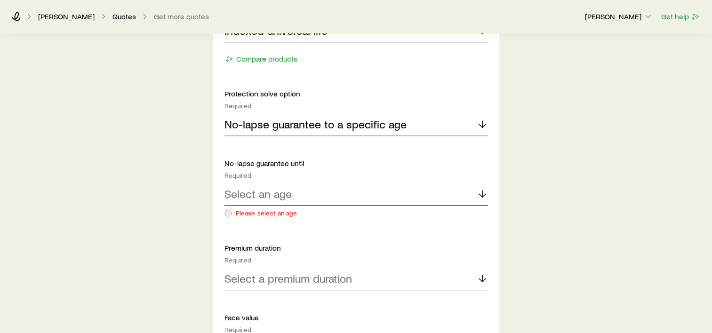
click at [269, 195] on p "Select an age" at bounding box center [257, 193] width 67 height 13
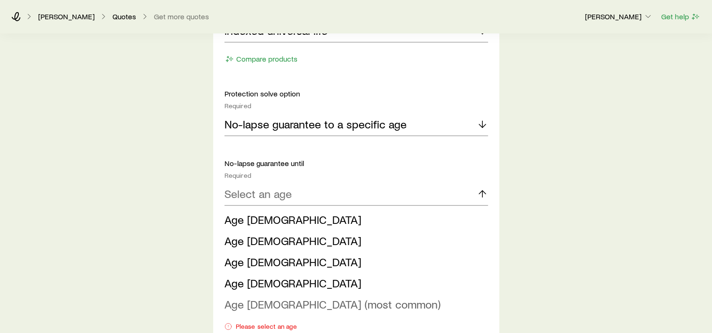
click at [266, 306] on span "Age [DEMOGRAPHIC_DATA] (most common)" at bounding box center [332, 304] width 216 height 14
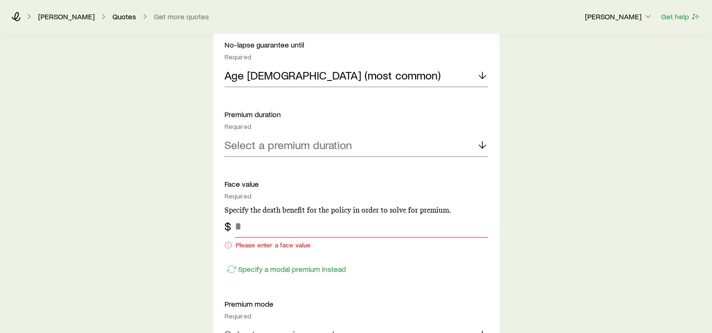
scroll to position [659, 0]
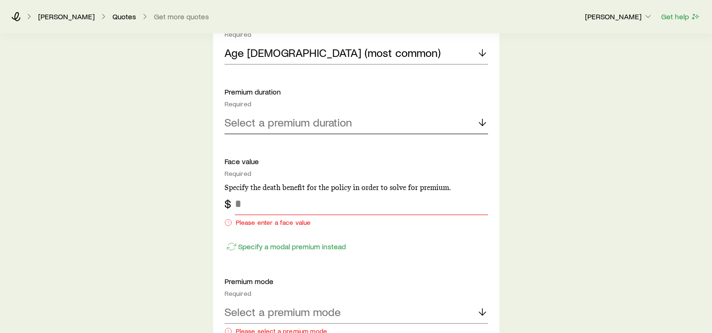
click at [270, 127] on p "Select a premium duration" at bounding box center [288, 122] width 128 height 13
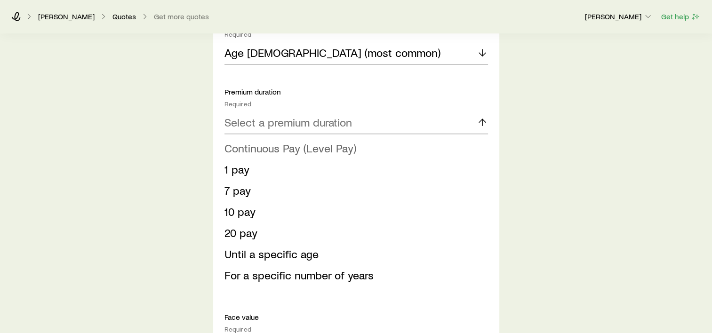
drag, startPoint x: 255, startPoint y: 157, endPoint x: 256, endPoint y: 152, distance: 4.8
click at [255, 155] on li "Continuous Pay (Level Pay)" at bounding box center [353, 148] width 258 height 21
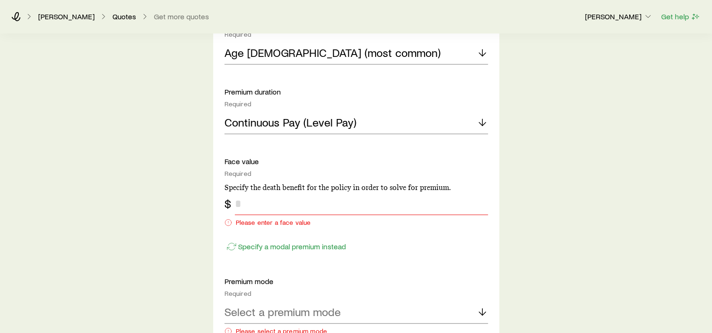
click at [257, 207] on input "tel" at bounding box center [361, 203] width 253 height 23
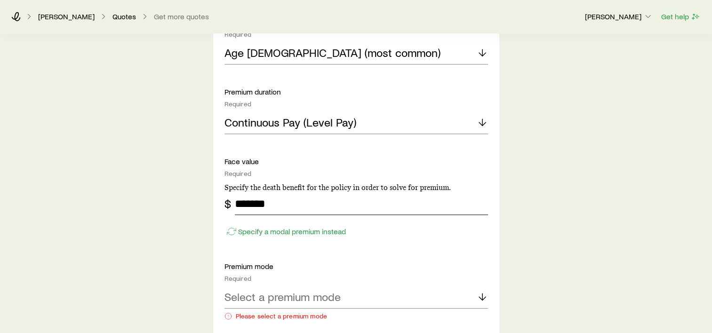
type input "*******"
click at [580, 230] on div "Insurance Selection What type of product are you looking for? At least one is r…" at bounding box center [356, 146] width 712 height 1543
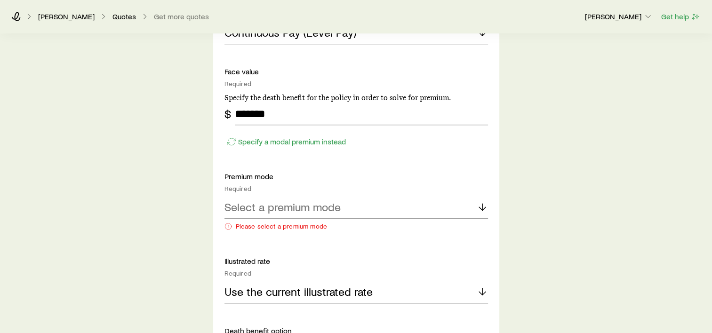
scroll to position [753, 0]
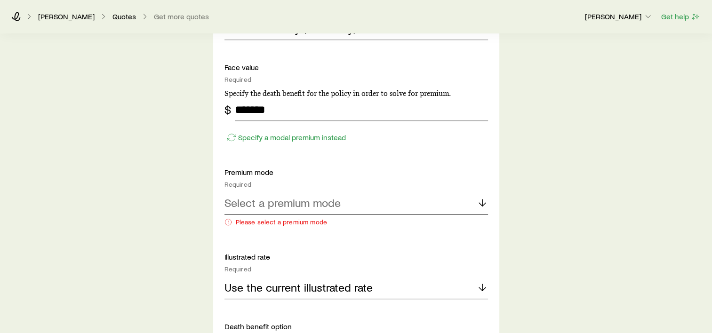
click at [276, 207] on p "Select a premium mode" at bounding box center [282, 202] width 116 height 13
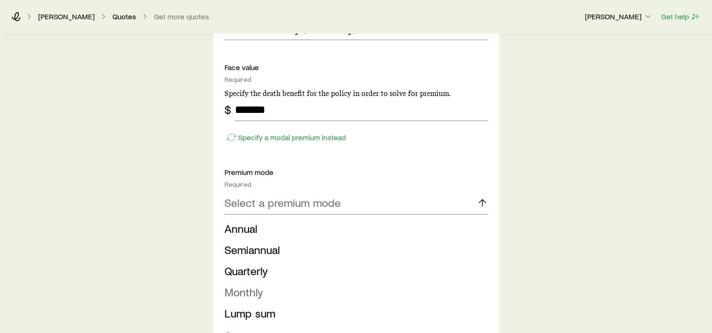
click at [244, 294] on span "Monthly" at bounding box center [243, 292] width 39 height 14
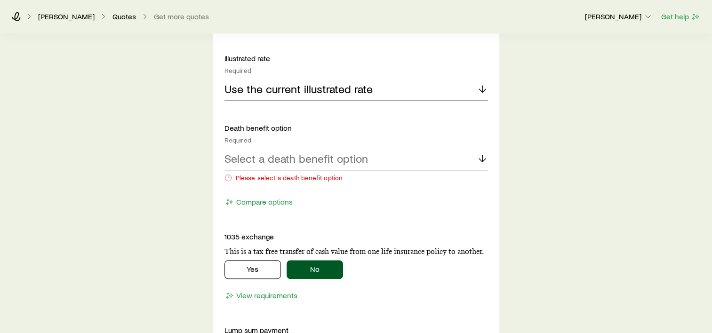
scroll to position [941, 0]
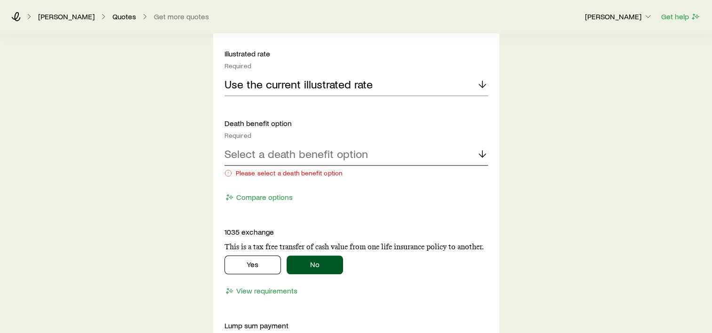
click at [318, 153] on p "Select a death benefit option" at bounding box center [296, 153] width 144 height 13
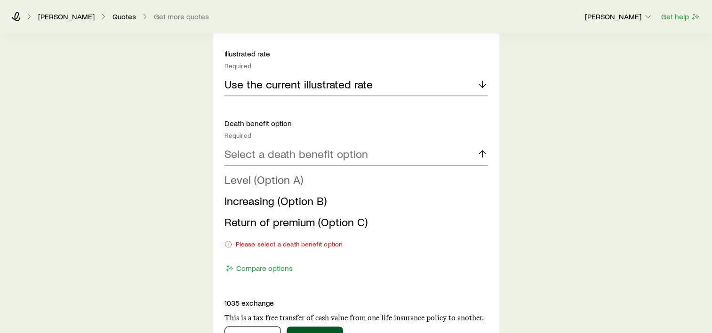
click at [280, 179] on span "Level (Option A)" at bounding box center [263, 180] width 79 height 14
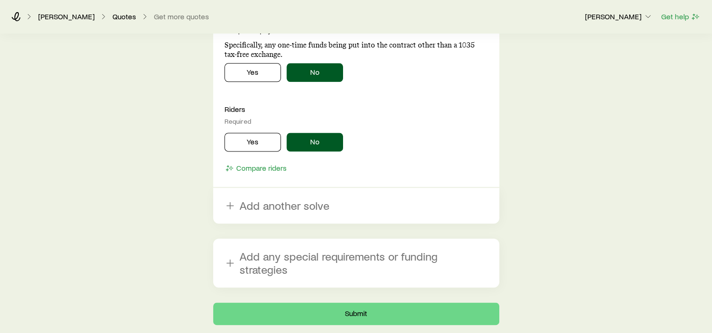
scroll to position [1224, 0]
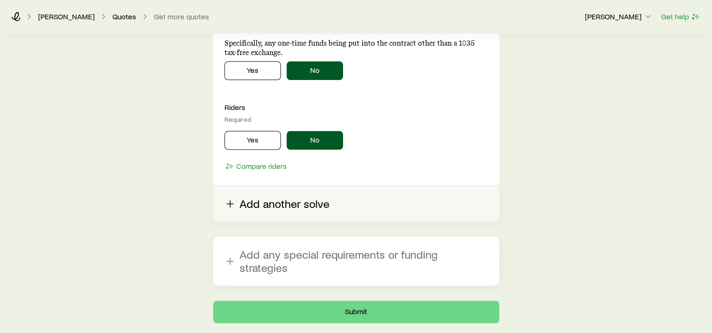
click at [289, 207] on button "Add another solve" at bounding box center [356, 204] width 286 height 36
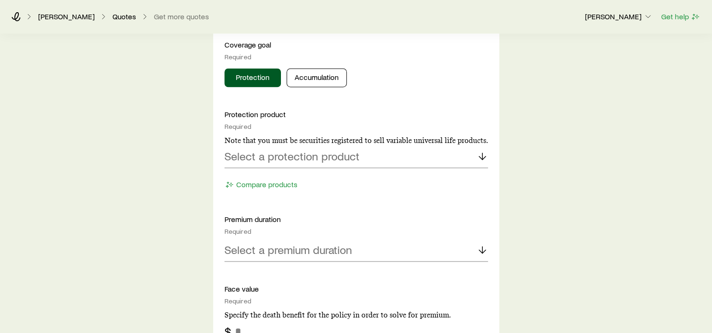
scroll to position [1459, 0]
click at [289, 154] on p "Select a protection product" at bounding box center [291, 155] width 135 height 13
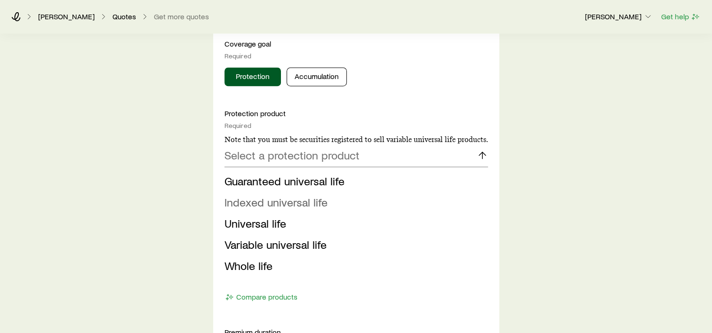
click at [256, 200] on span "Indexed universal life" at bounding box center [275, 202] width 103 height 14
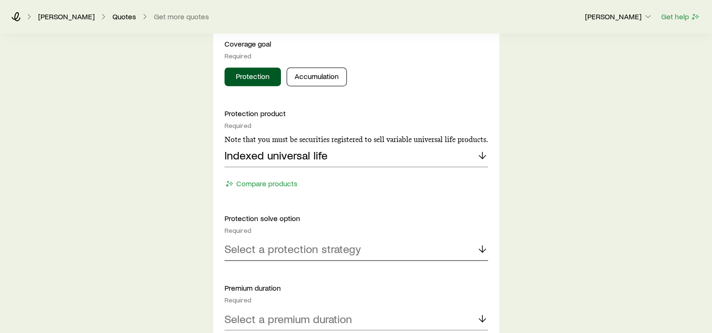
click at [255, 245] on p "Select a protection strategy" at bounding box center [292, 248] width 136 height 13
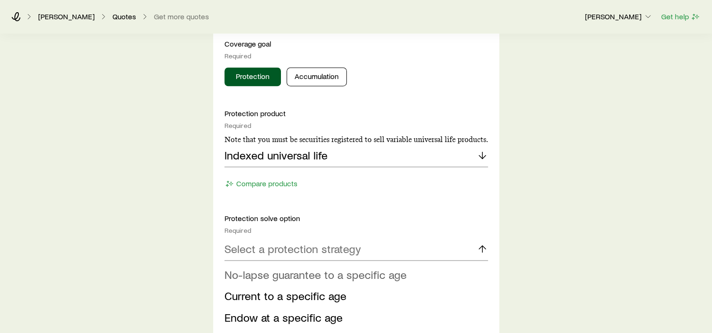
click at [256, 272] on span "No-lapse guarantee to a specific age" at bounding box center [315, 275] width 182 height 14
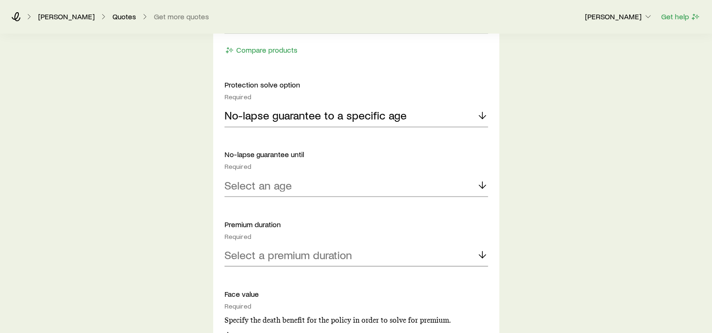
scroll to position [1600, 0]
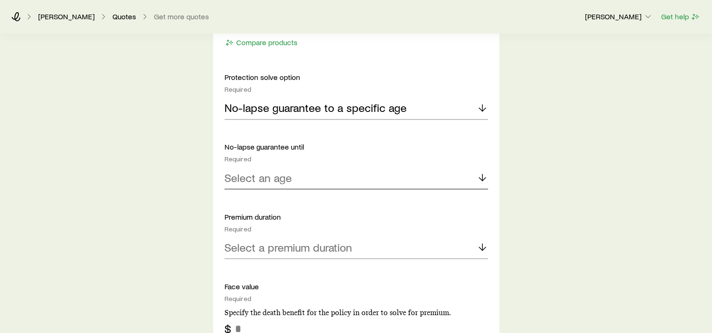
click at [269, 179] on p "Select an age" at bounding box center [257, 177] width 67 height 13
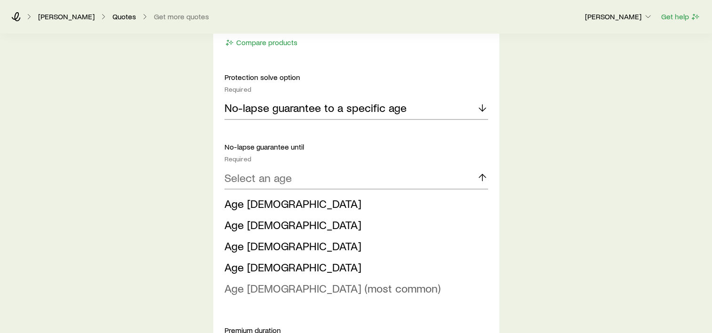
click at [256, 288] on span "Age [DEMOGRAPHIC_DATA] (most common)" at bounding box center [332, 288] width 216 height 14
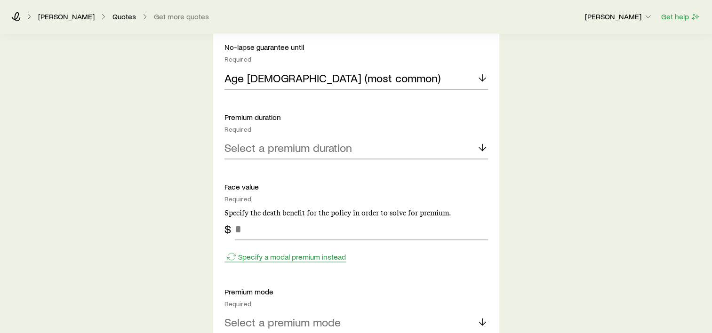
scroll to position [1741, 0]
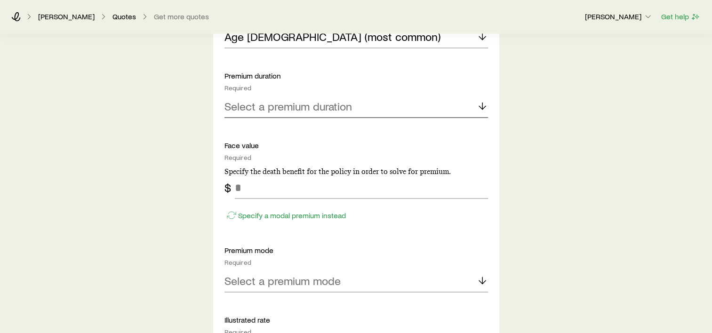
click at [287, 105] on p "Select a premium duration" at bounding box center [288, 105] width 128 height 13
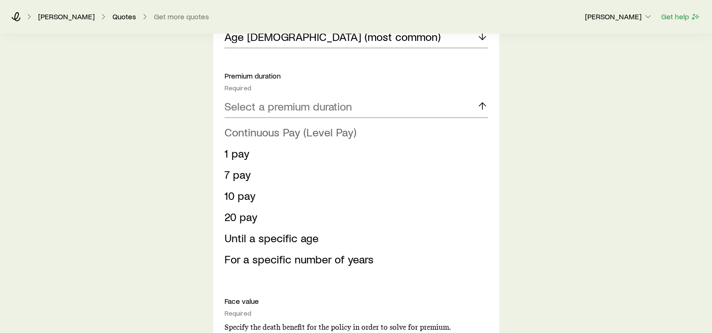
click at [268, 135] on span "Continuous Pay (Level Pay)" at bounding box center [290, 132] width 132 height 14
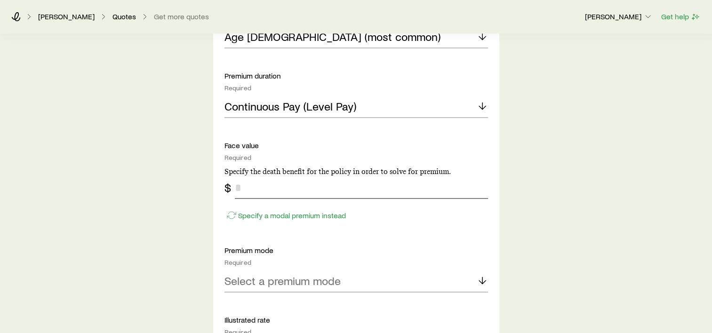
click at [250, 188] on input "tel" at bounding box center [361, 187] width 253 height 23
type input "*"
type input "******"
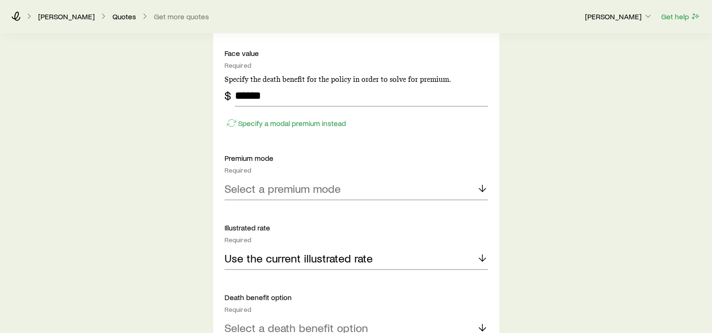
scroll to position [1835, 0]
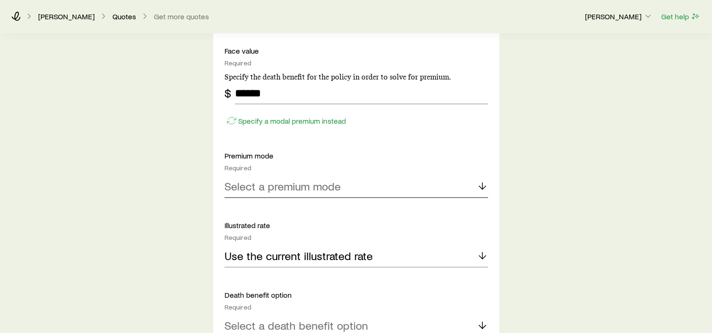
click at [256, 193] on div "Select a premium mode" at bounding box center [356, 187] width 264 height 23
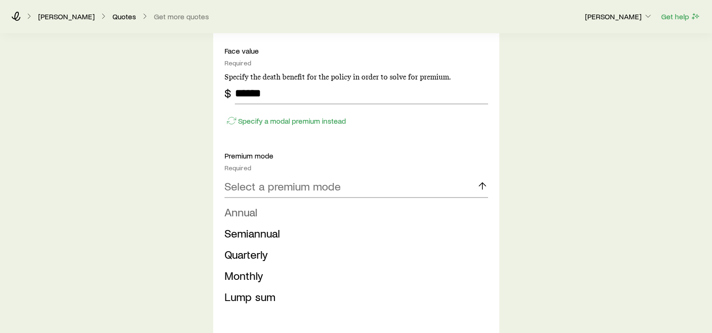
click at [256, 213] on span "Annual" at bounding box center [240, 212] width 33 height 14
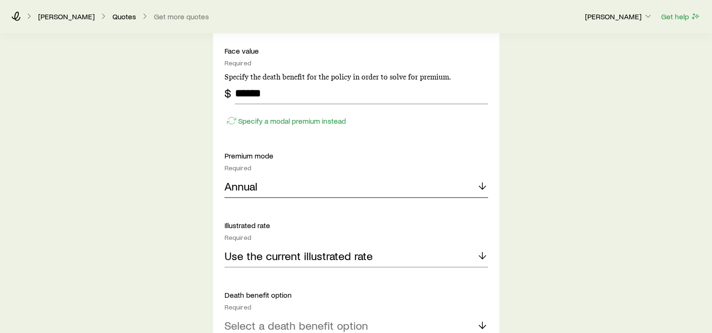
click at [262, 184] on div "Annual" at bounding box center [356, 187] width 264 height 23
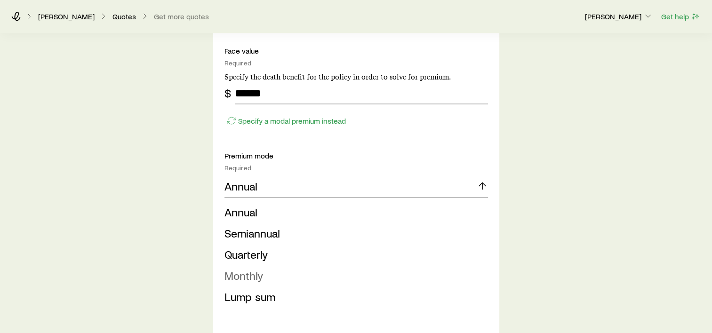
click at [258, 279] on span "Monthly" at bounding box center [243, 276] width 39 height 14
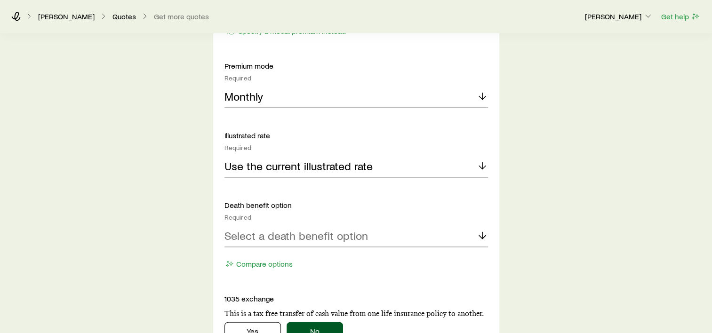
scroll to position [1930, 0]
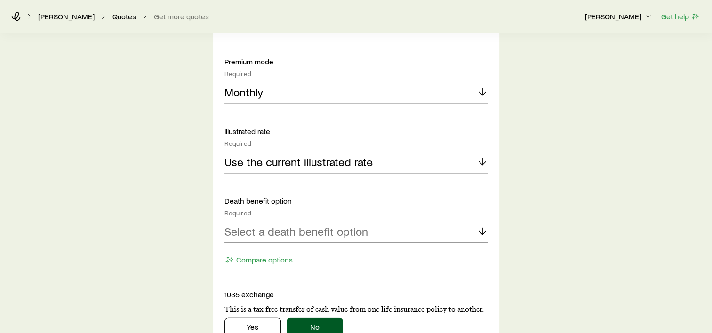
click at [286, 231] on p "Select a death benefit option" at bounding box center [296, 231] width 144 height 13
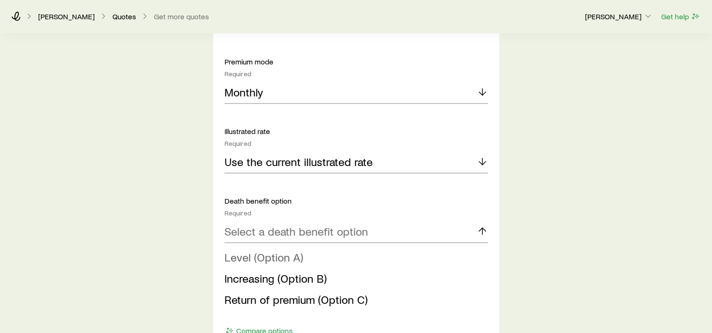
click at [278, 256] on span "Level (Option A)" at bounding box center [263, 257] width 79 height 14
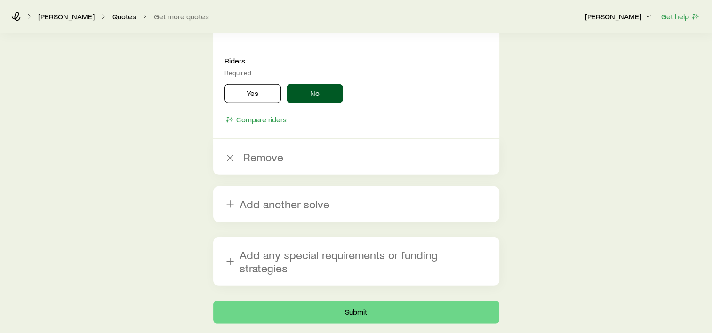
scroll to position [2353, 0]
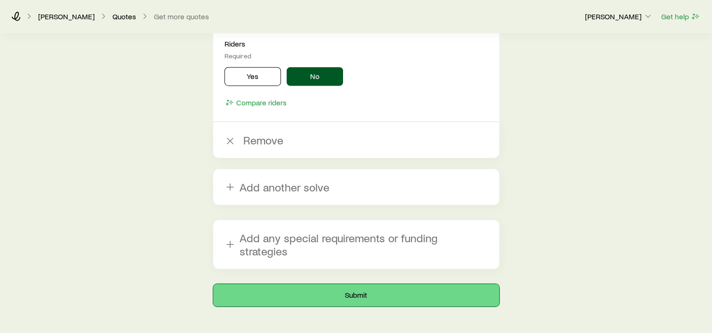
click at [356, 284] on button "Submit" at bounding box center [356, 295] width 286 height 23
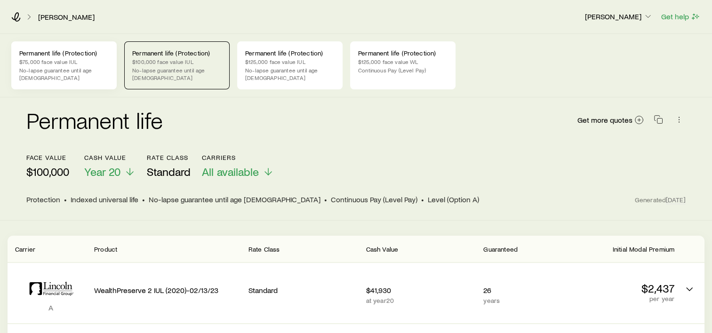
click at [62, 71] on p "No-lapse guarantee until age [DEMOGRAPHIC_DATA]" at bounding box center [63, 73] width 89 height 15
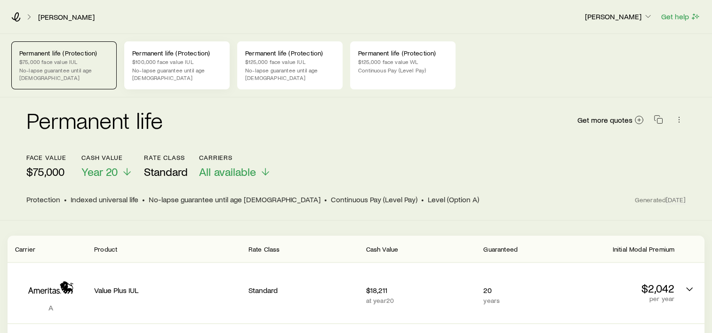
click at [164, 66] on p "No-lapse guarantee until age [DEMOGRAPHIC_DATA]" at bounding box center [176, 73] width 89 height 15
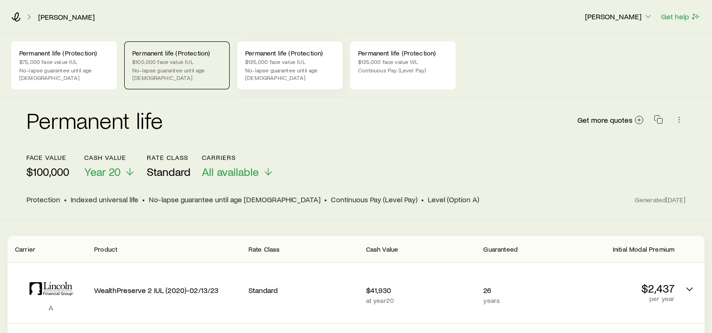
click at [279, 67] on p "No-lapse guarantee until age [DEMOGRAPHIC_DATA]" at bounding box center [289, 73] width 89 height 15
